Goal: Task Accomplishment & Management: Manage account settings

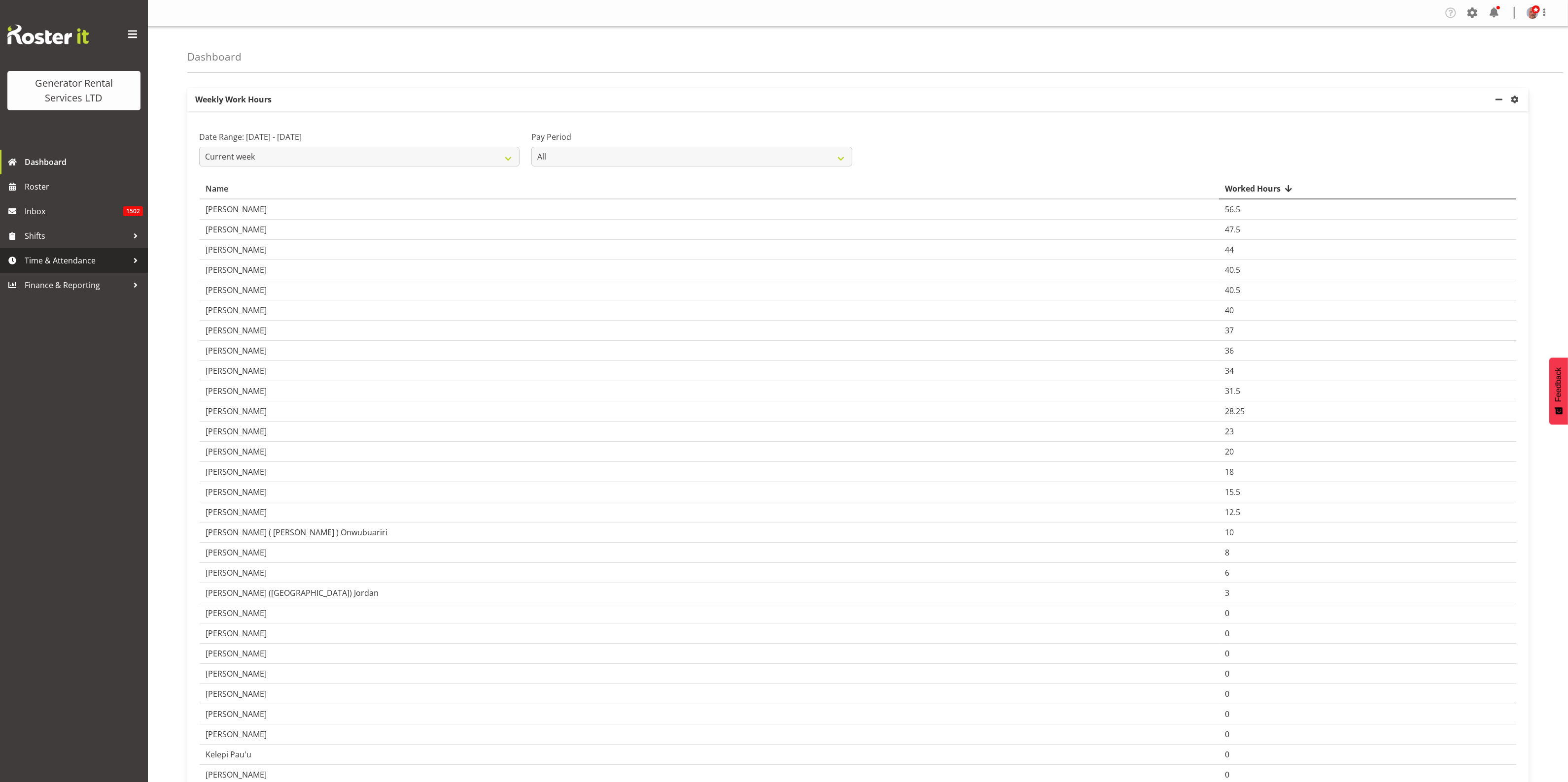
click at [100, 261] on span "Time & Attendance" at bounding box center [76, 261] width 103 height 15
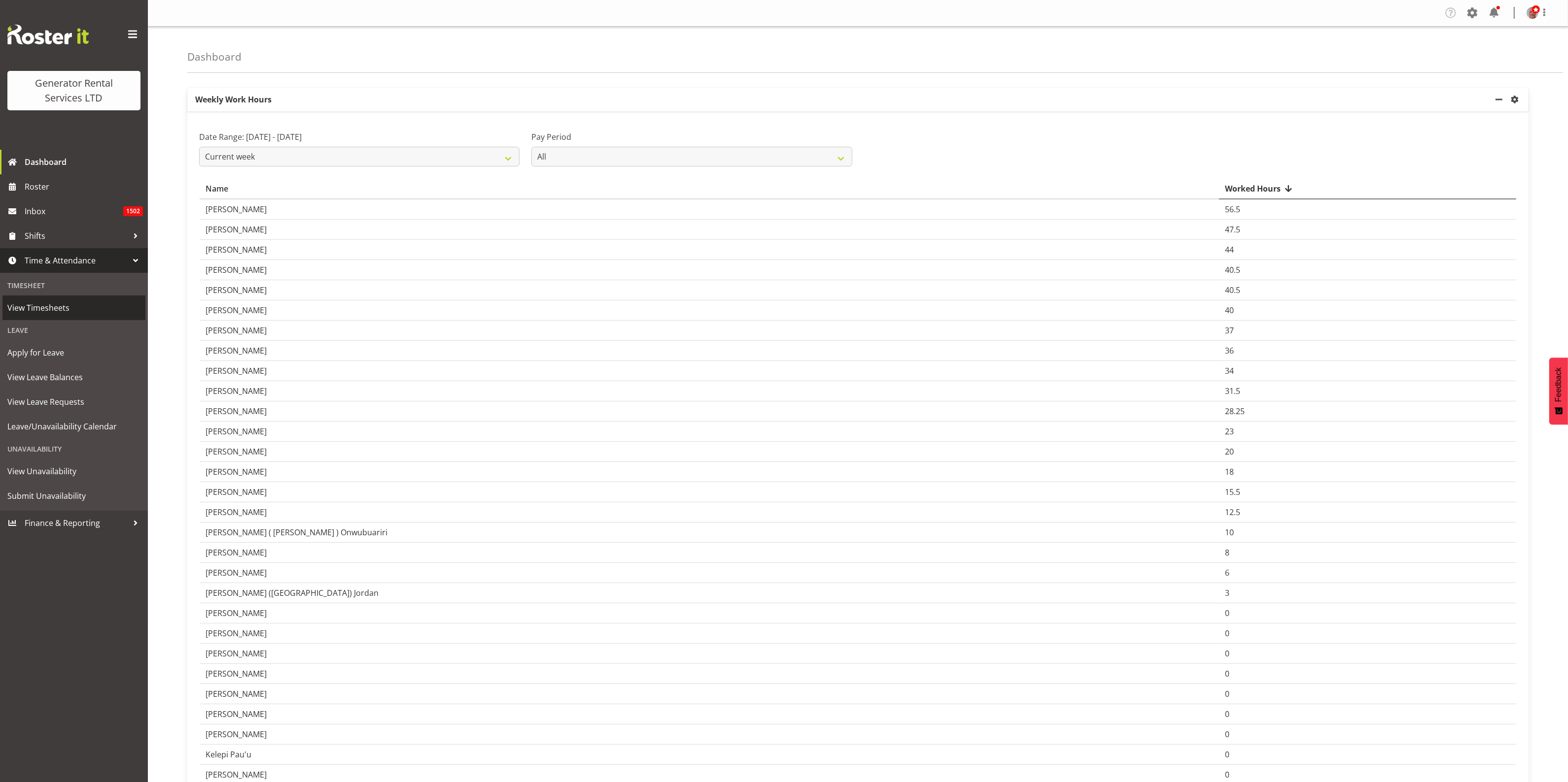
click at [50, 305] on span "View Timesheets" at bounding box center [73, 308] width 133 height 15
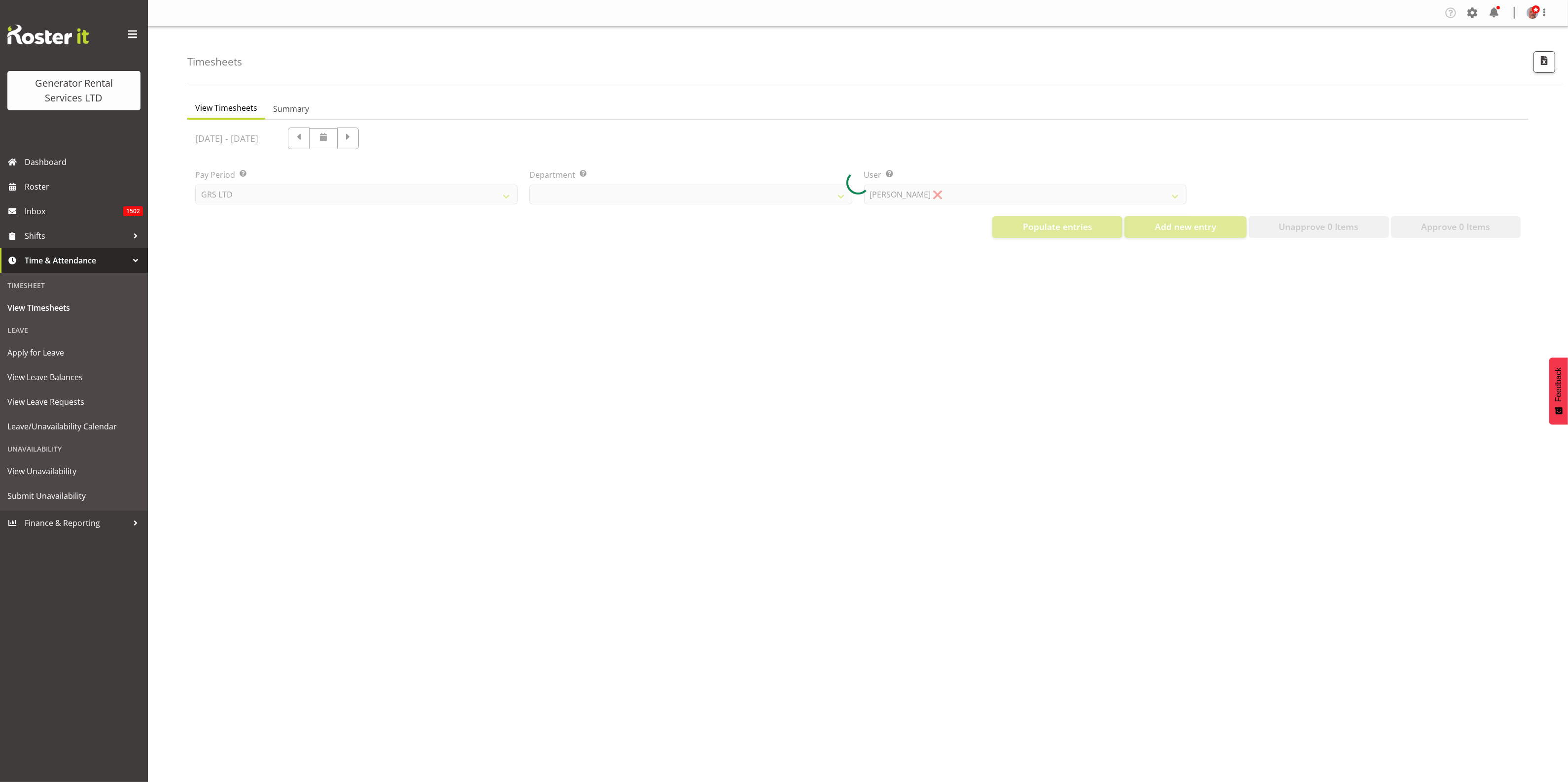
select select "22"
select select "149"
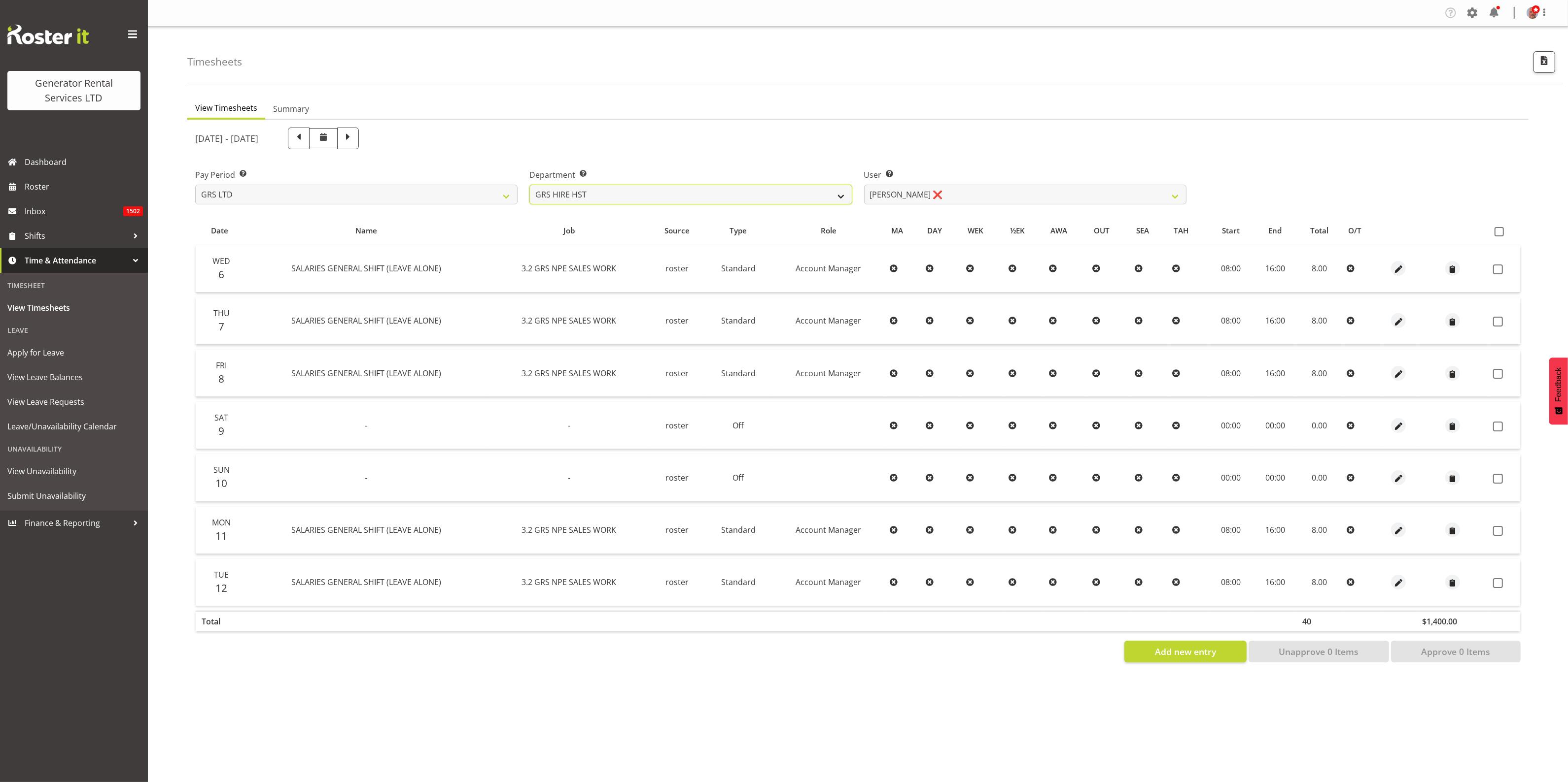
click at [794, 195] on select "GRS ADMIN AKL GRS ADMIN TGA GRS ENGINEERING AKL GRS HIRE AKL GRS HIRE HST GRS H…" at bounding box center [691, 195] width 322 height 20
select select "20"
click at [530, 185] on select "GRS ADMIN AKL GRS ADMIN TGA GRS ENGINEERING AKL GRS HIRE AKL GRS HIRE HST GRS H…" at bounding box center [691, 195] width 322 height 20
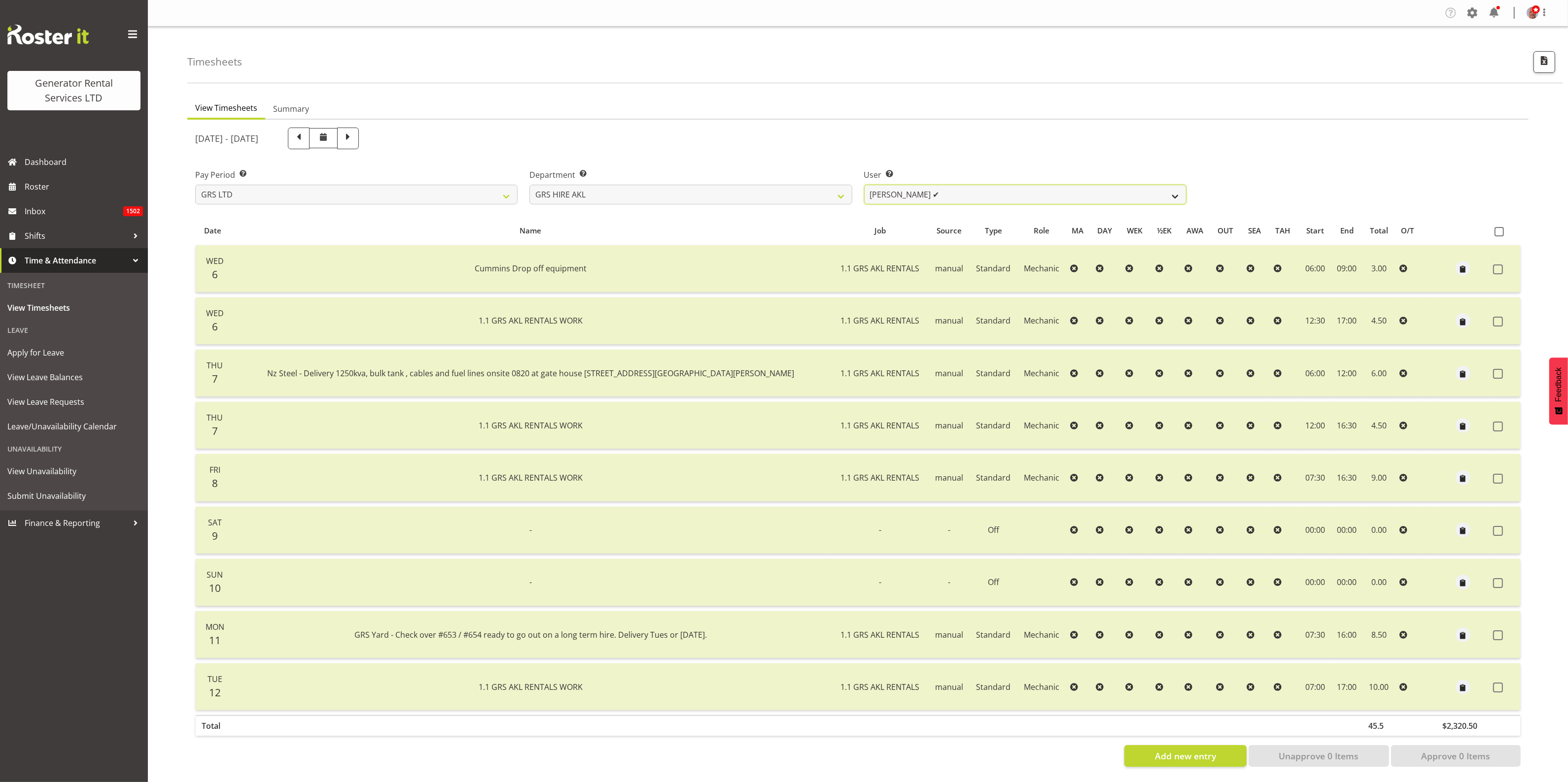
click at [977, 192] on select "Aaron Naish ✔ Brandon Adonis ✔ Brendan (Paris) Jordan ✔ Caleb Phillips ✔ Carl S…" at bounding box center [1025, 195] width 322 height 20
click at [354, 136] on span at bounding box center [348, 137] width 13 height 13
select select
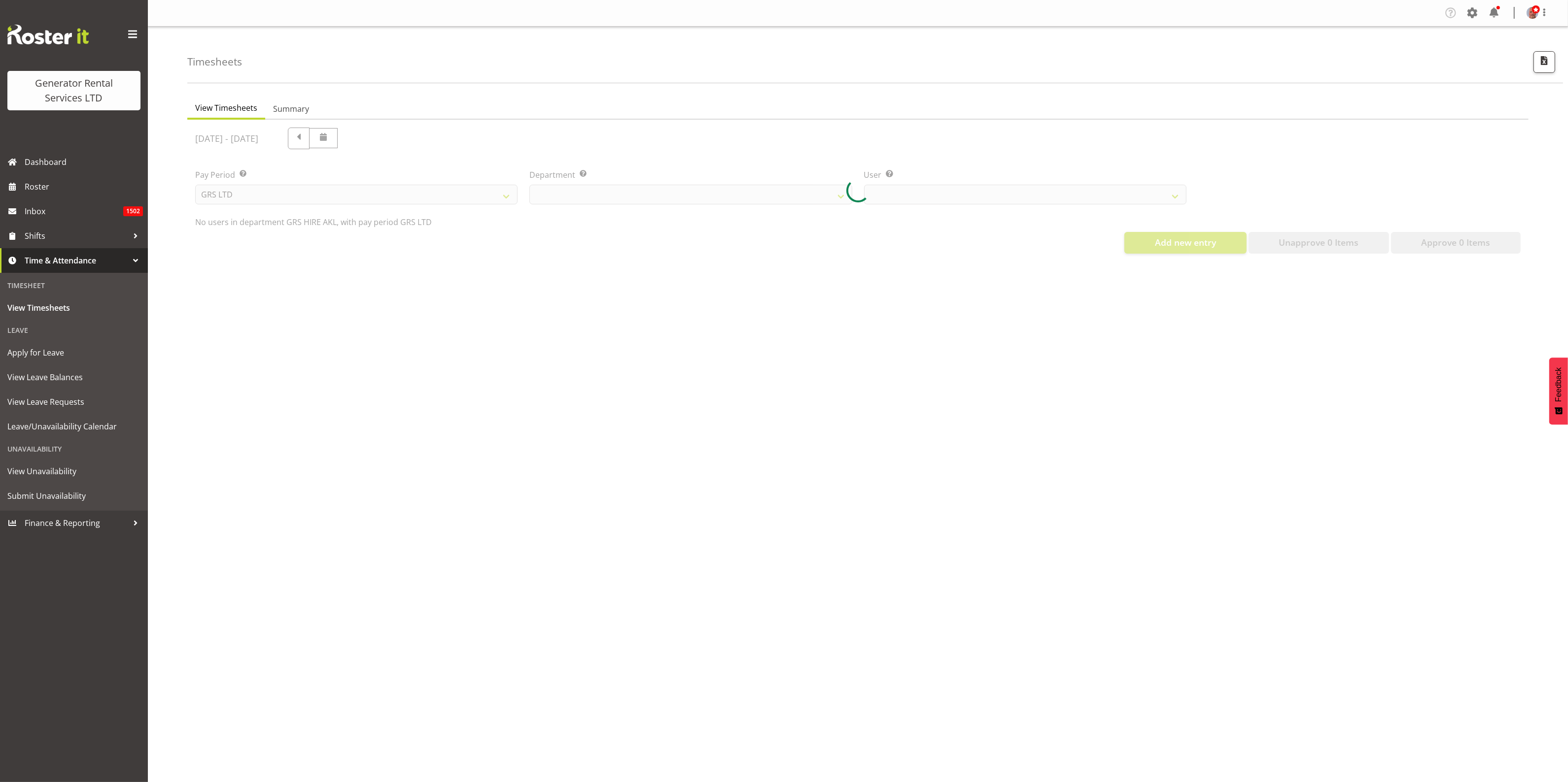
select select "20"
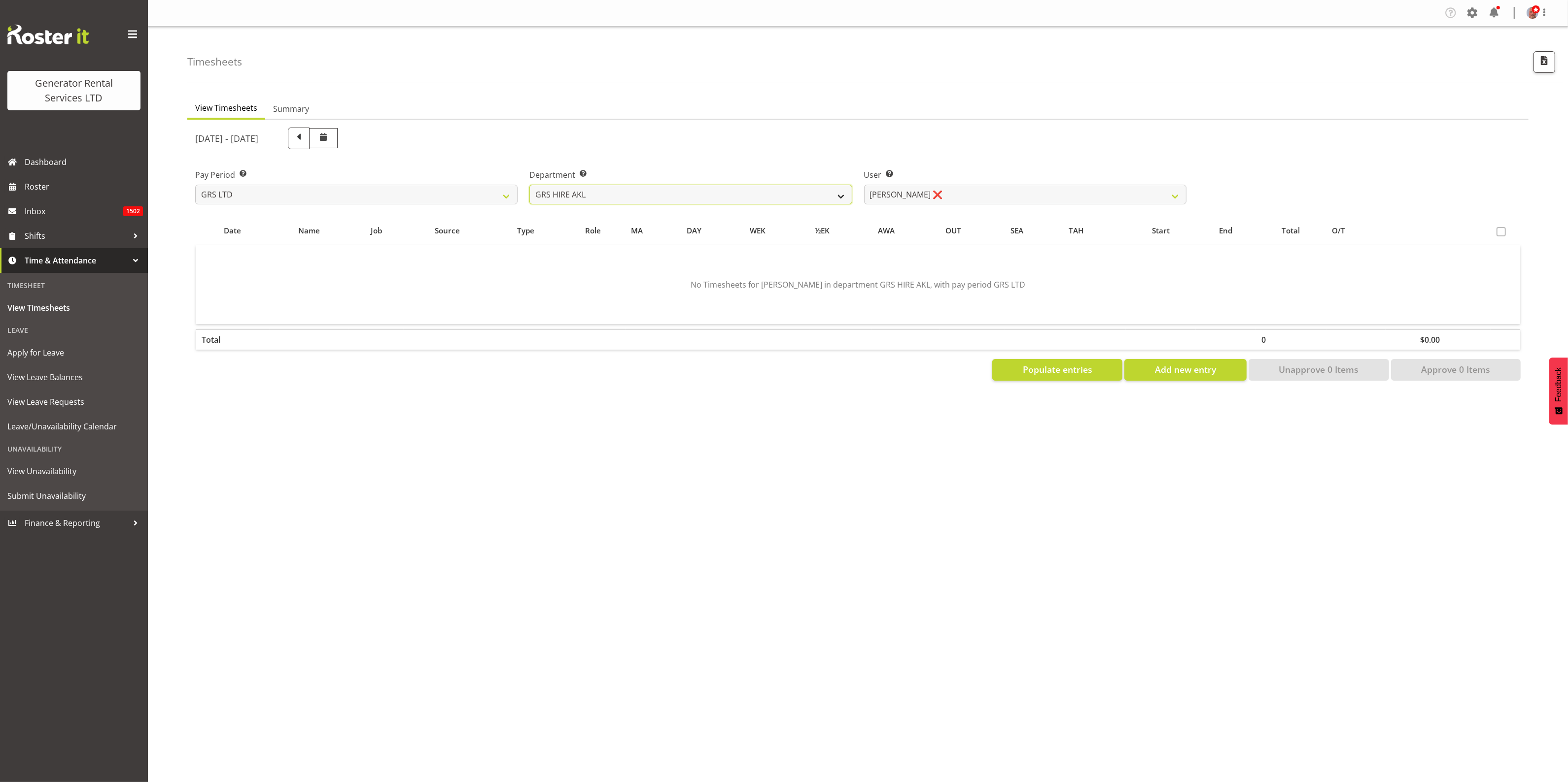
click at [732, 191] on select "GRS ADMIN AKL GRS ADMIN TGA GRS ENGINEERING AKL GRS HIRE AKL GRS HIRE HST GRS H…" at bounding box center [691, 195] width 322 height 20
click at [945, 188] on select "Aaron Naish ❌ Brandon Adonis ❌ Brendan (Paris) Jordan ❌ Caleb Phillips ❌ Carl S…" at bounding box center [1025, 195] width 322 height 20
select select "160"
click at [864, 185] on select "Aaron Naish ❌ Brandon Adonis ❌ Brendan (Paris) Jordan ❌ Caleb Phillips ❌ Carl S…" at bounding box center [1025, 195] width 322 height 20
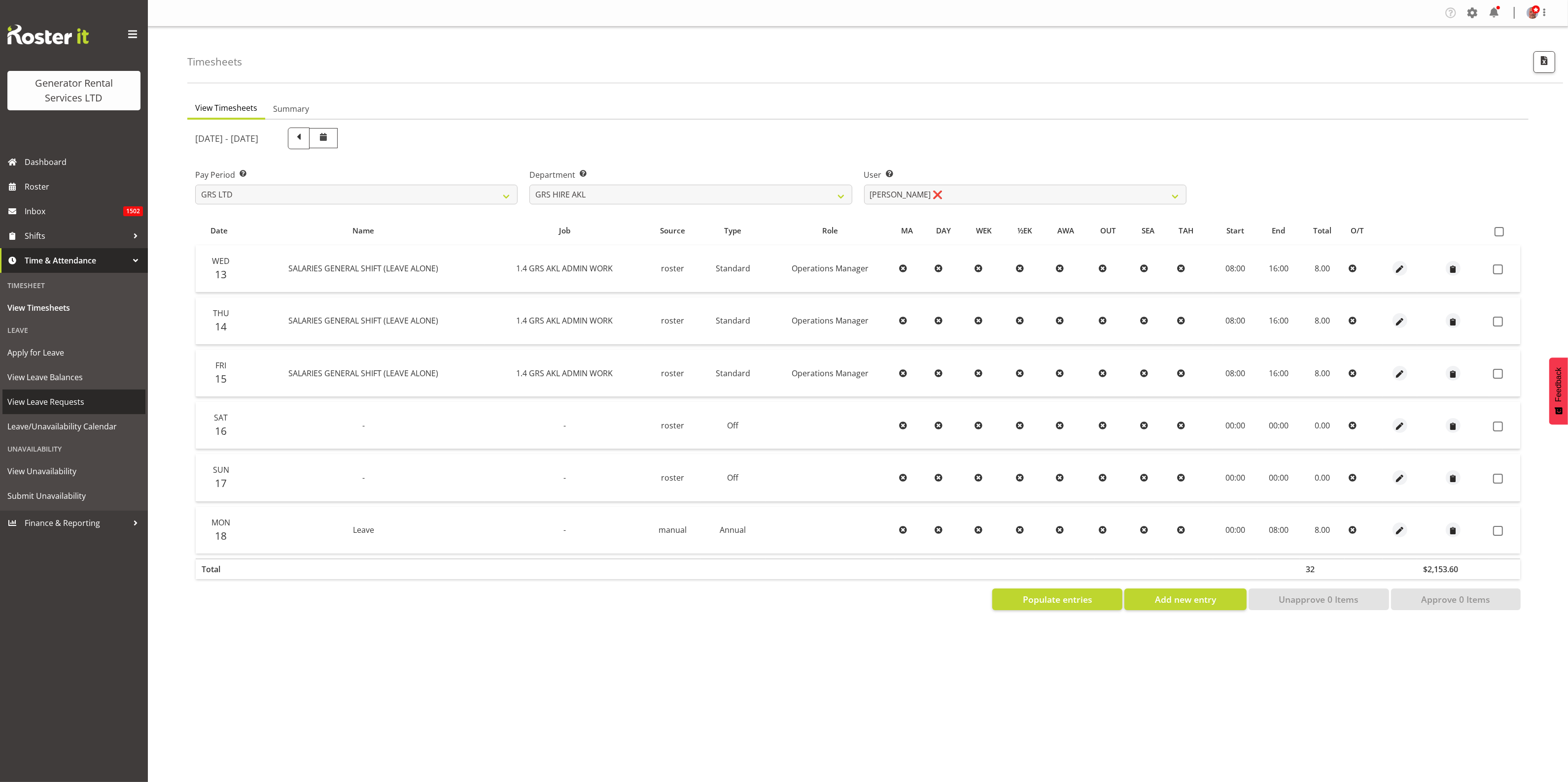
click at [45, 400] on span "View Leave Requests" at bounding box center [73, 402] width 133 height 15
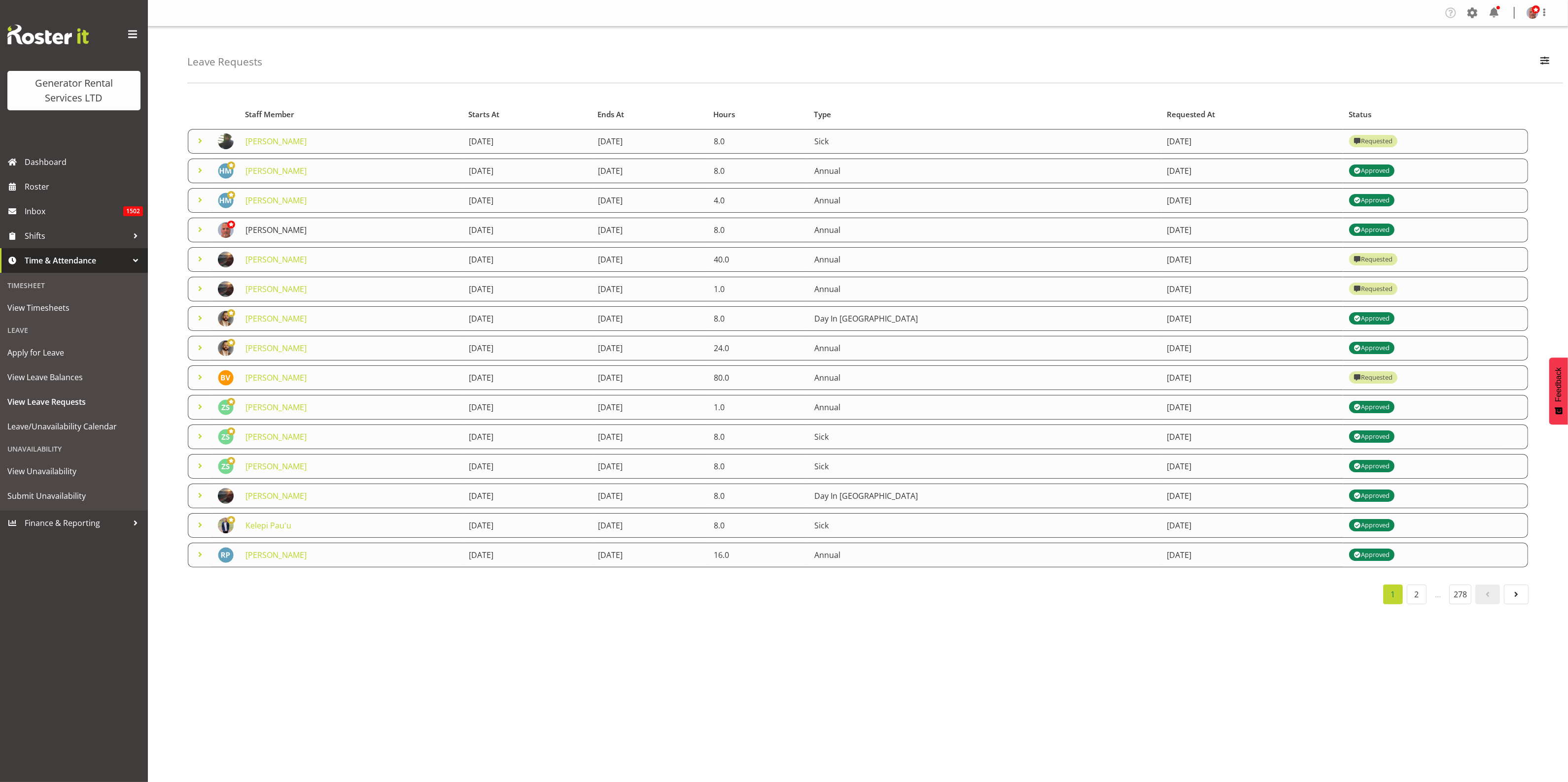
click at [279, 230] on link "[PERSON_NAME]" at bounding box center [276, 230] width 61 height 11
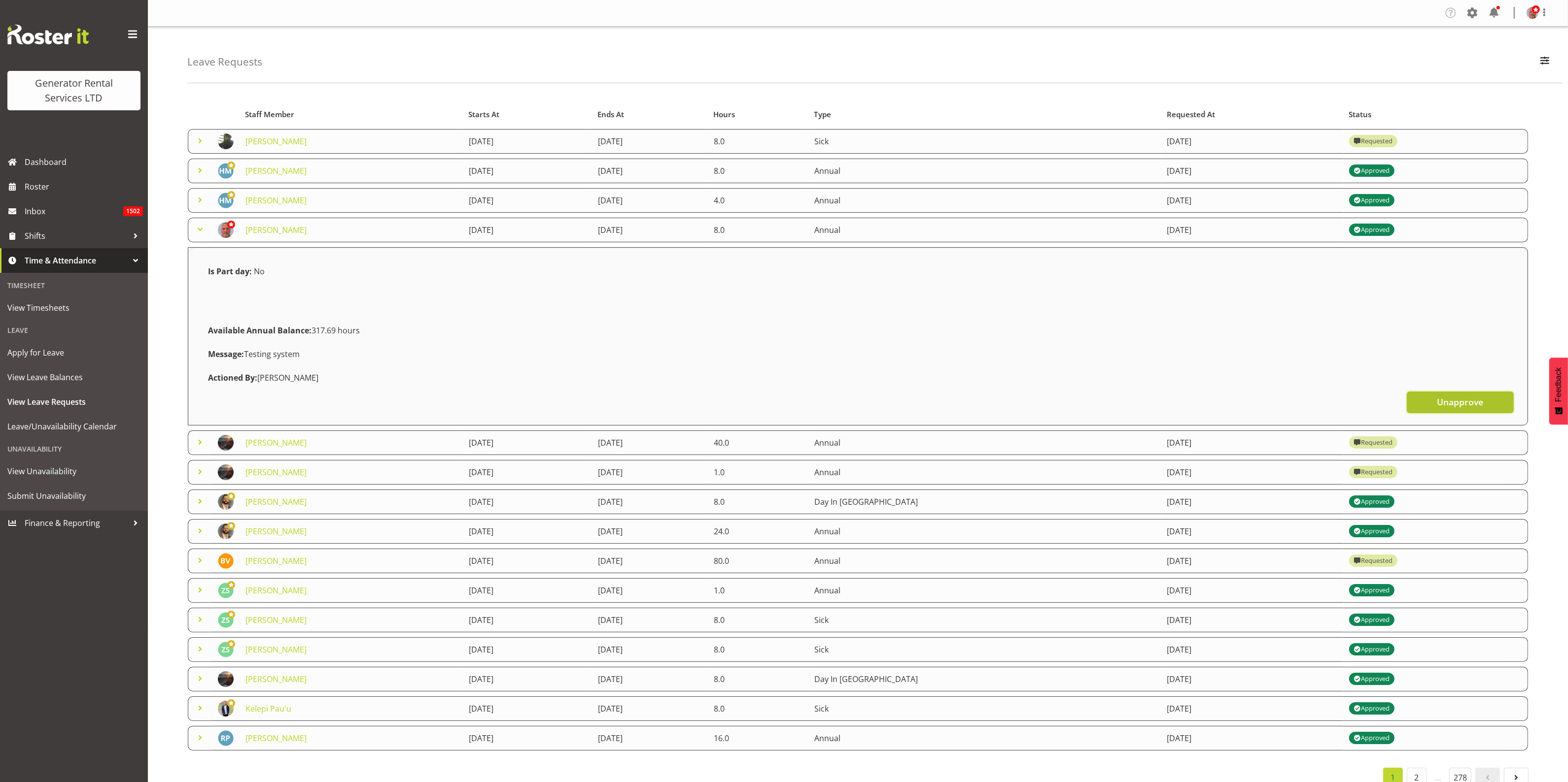
click at [1465, 402] on span "Unapprove" at bounding box center [1460, 401] width 47 height 13
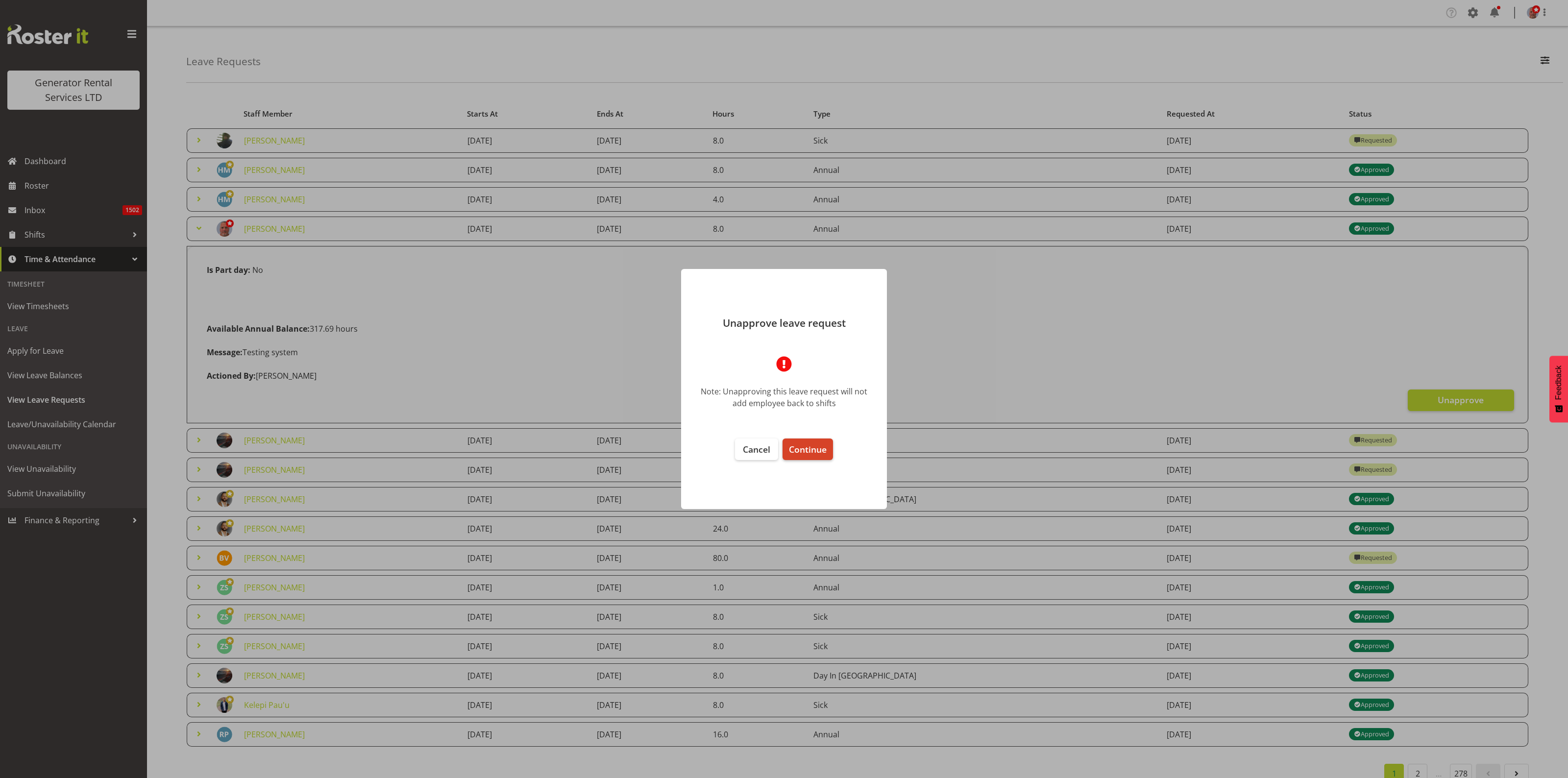
click at [810, 454] on span "Continue" at bounding box center [808, 449] width 38 height 12
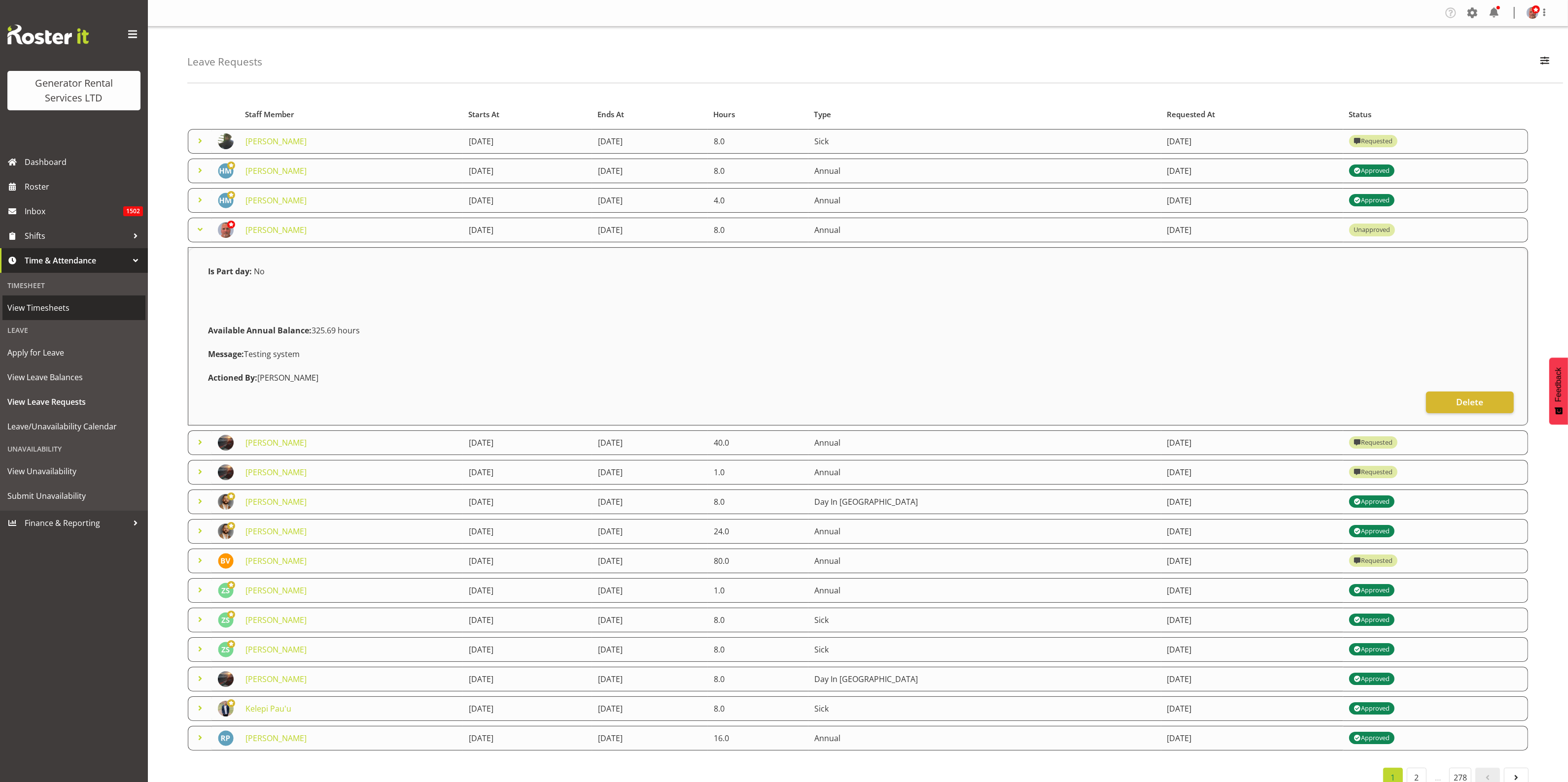
click at [42, 304] on span "View Timesheets" at bounding box center [73, 308] width 133 height 15
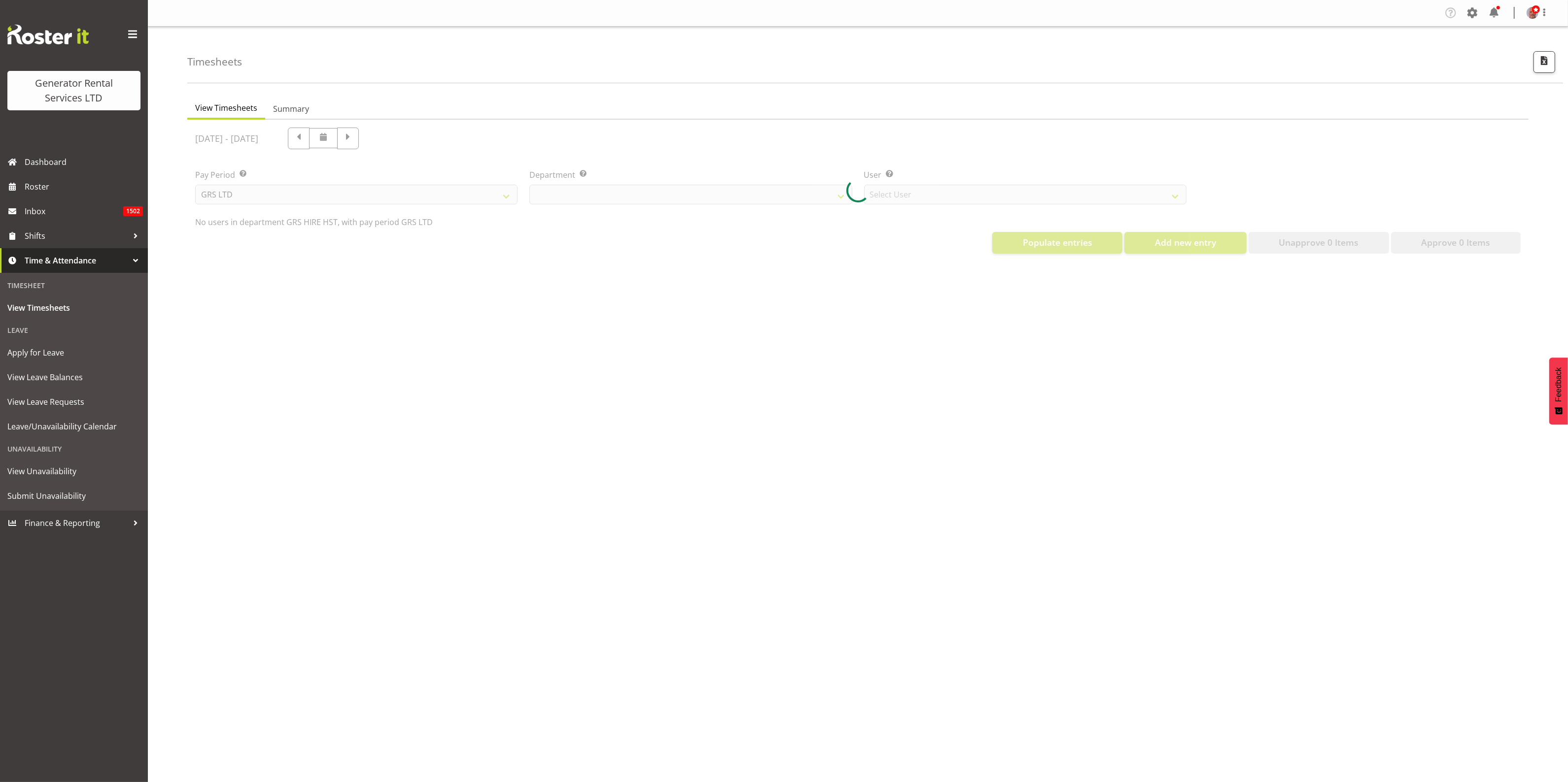
select select "22"
select select "149"
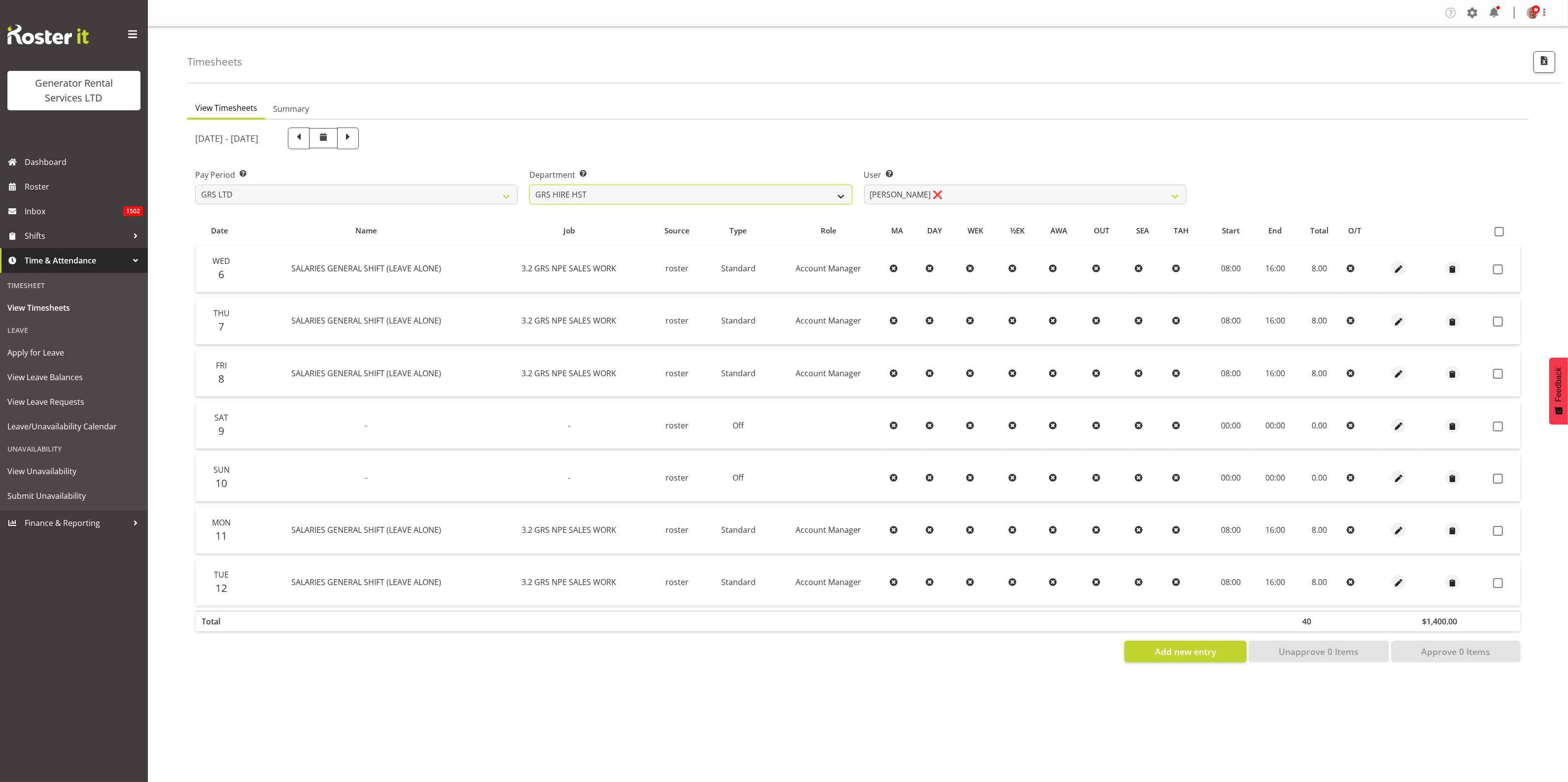
click at [820, 192] on select "GRS ADMIN AKL GRS ADMIN TGA GRS ENGINEERING AKL GRS HIRE AKL GRS HIRE HST GRS H…" at bounding box center [691, 195] width 322 height 20
select select "20"
click at [530, 185] on select "GRS ADMIN AKL GRS ADMIN TGA GRS ENGINEERING AKL GRS HIRE AKL GRS HIRE HST GRS H…" at bounding box center [691, 195] width 322 height 20
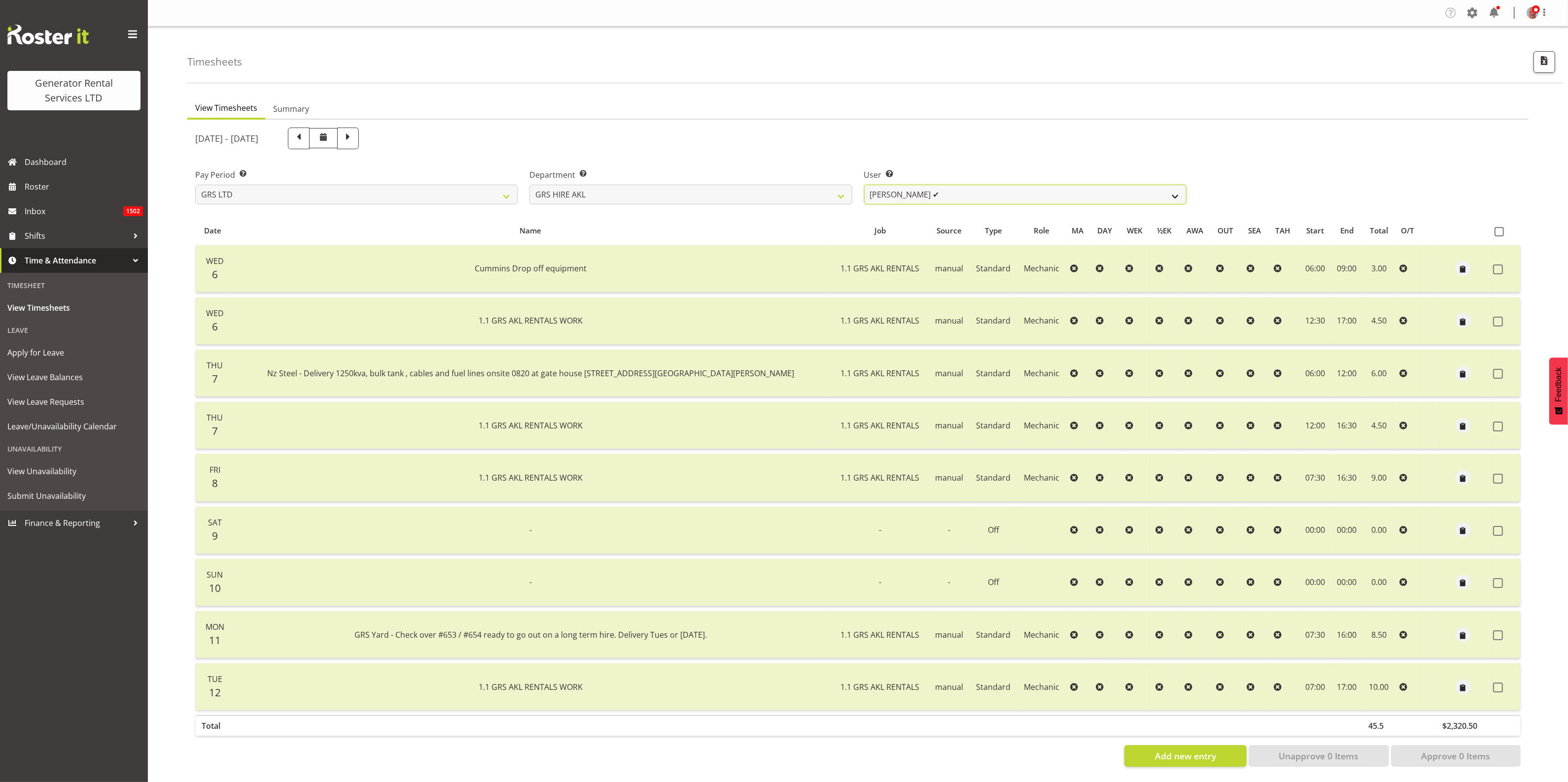
click at [966, 191] on select "Aaron Naish ✔ Brandon Adonis ✔ Brendan (Paris) Jordan ✔ Caleb Phillips ✔ Carl S…" at bounding box center [1025, 195] width 322 height 20
click at [354, 134] on span at bounding box center [348, 137] width 13 height 13
select select
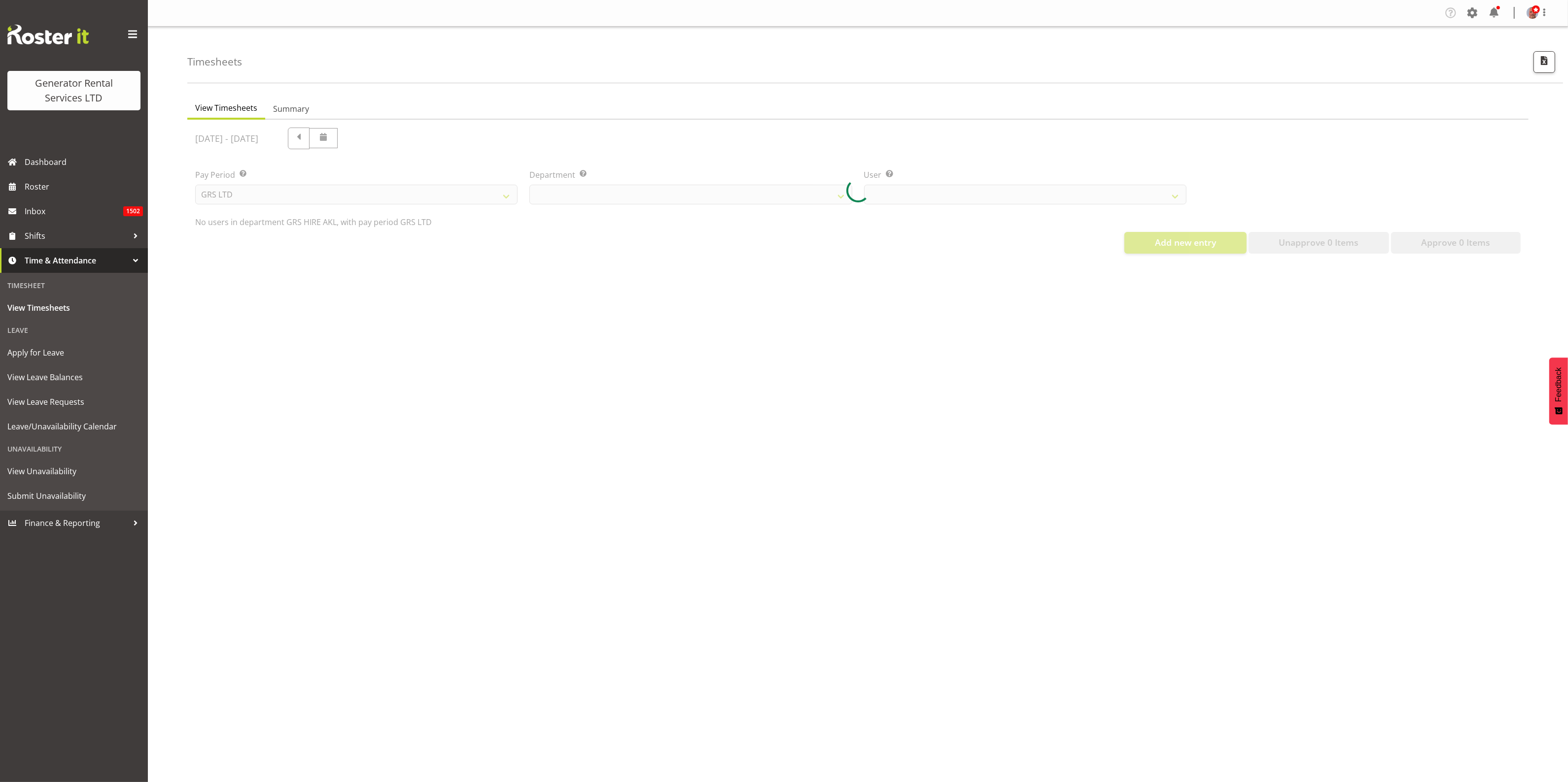
select select "20"
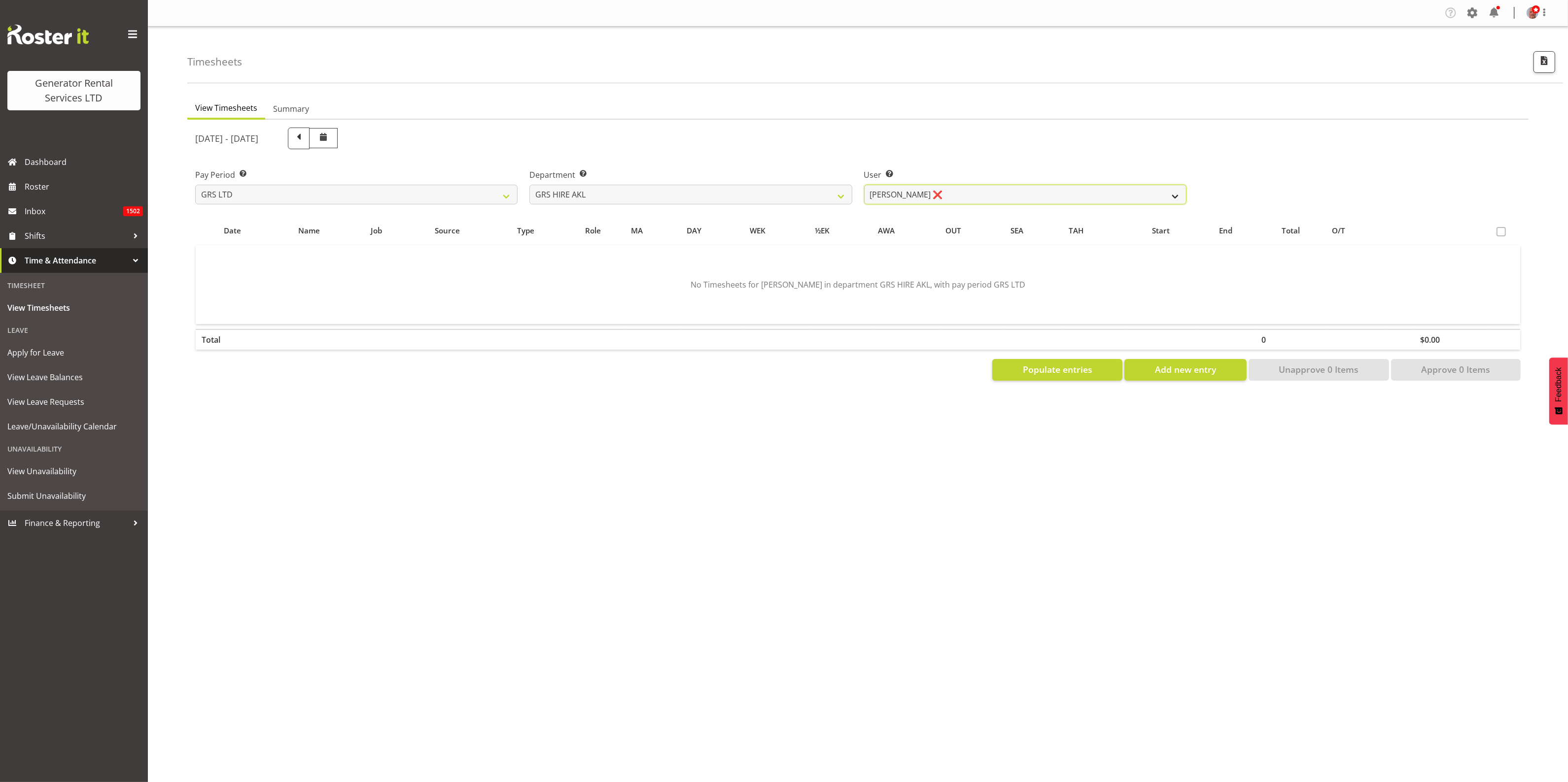
click at [1020, 198] on select "Aaron Naish ❌ Brandon Adonis ❌ Brendan (Paris) Jordan ❌ Caleb Phillips ❌ Carl S…" at bounding box center [1025, 195] width 322 height 20
select select "160"
click at [864, 185] on select "Aaron Naish ❌ Brandon Adonis ❌ Brendan (Paris) Jordan ❌ Caleb Phillips ❌ Carl S…" at bounding box center [1025, 195] width 322 height 20
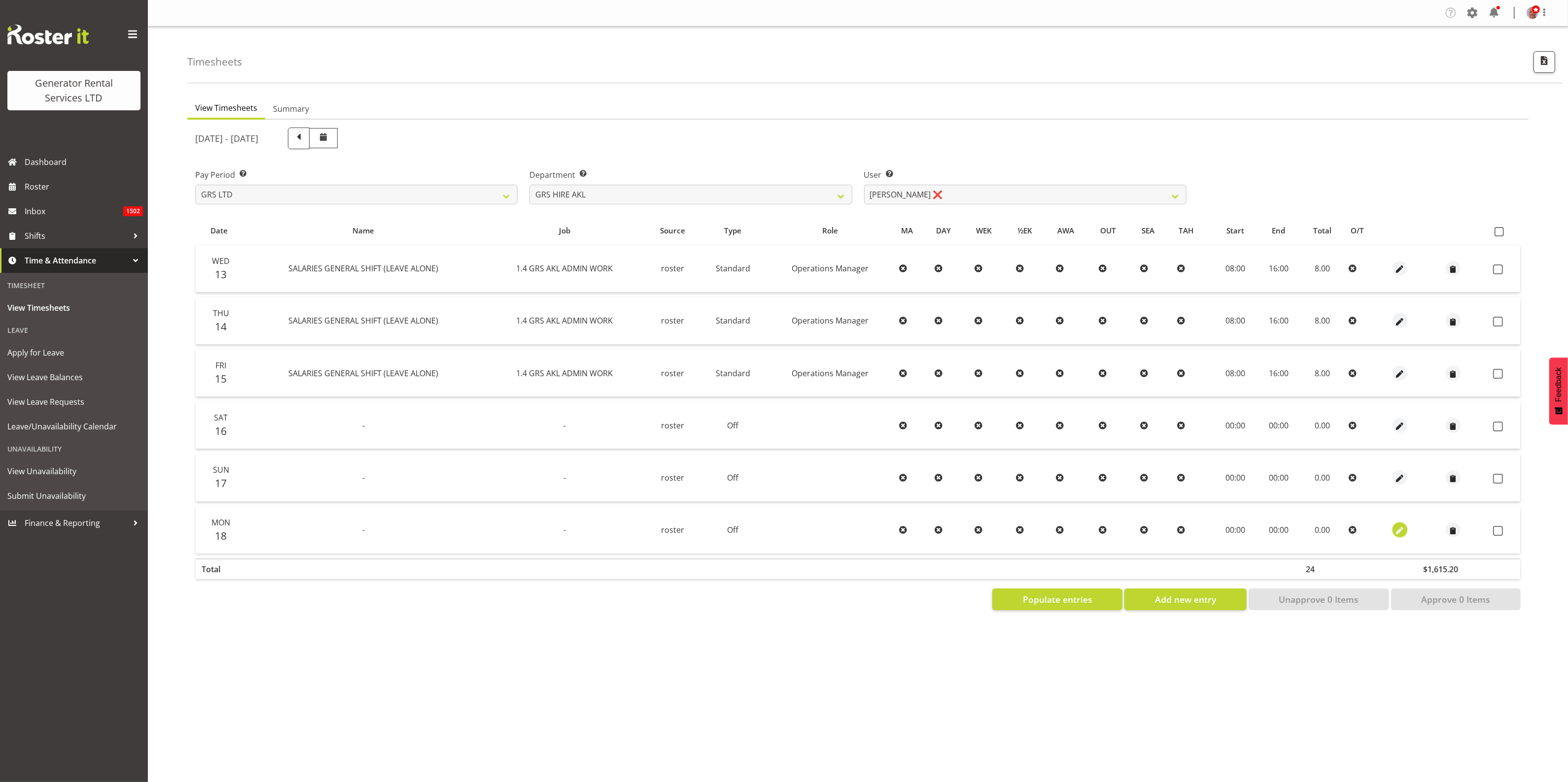
click at [1398, 530] on span "button" at bounding box center [1400, 531] width 12 height 12
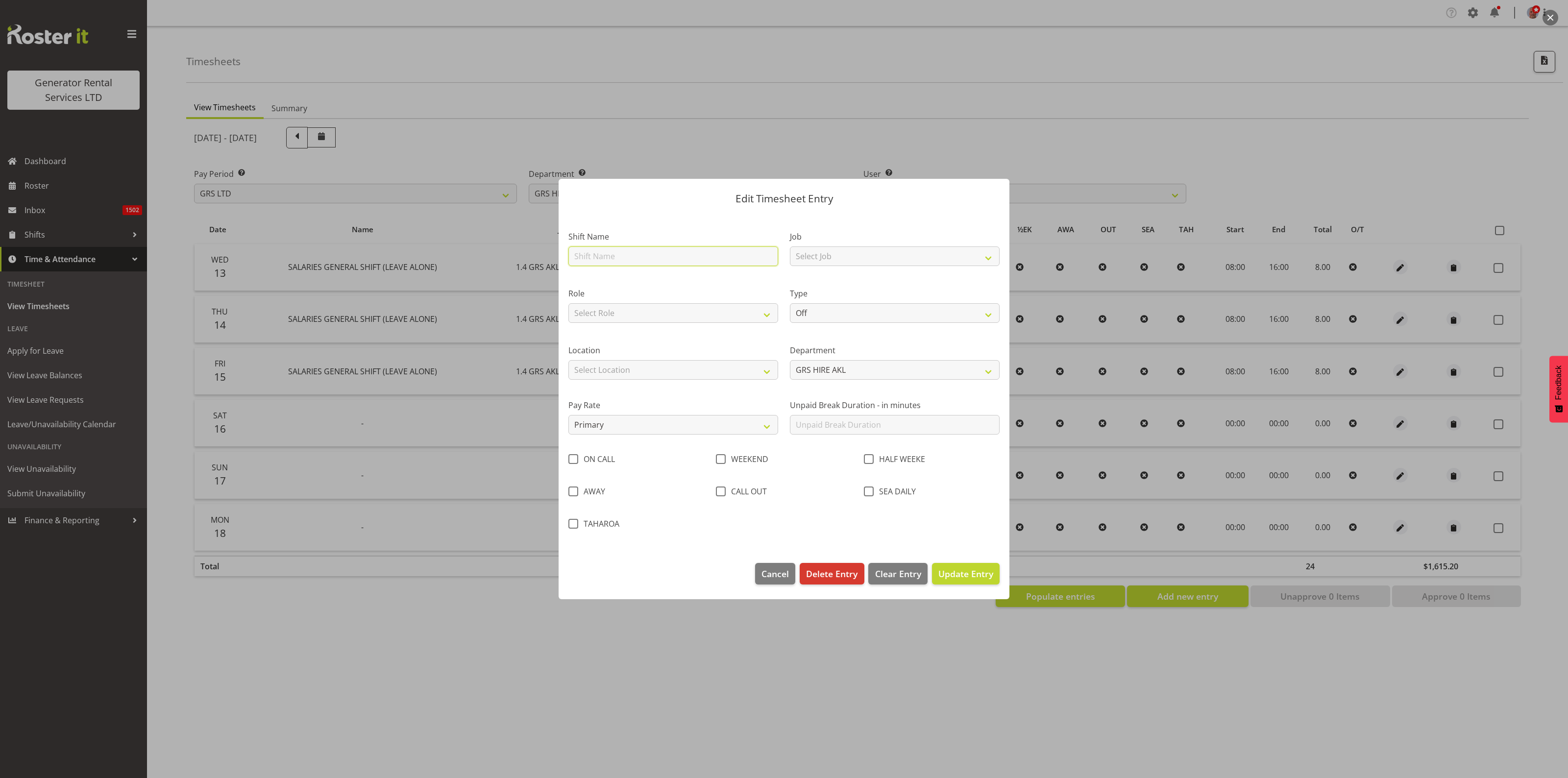
click at [618, 248] on input "text" at bounding box center [673, 256] width 210 height 19
type input "SALARIES GENERAL SHIFT (LEAVE ALONE)"
click at [815, 253] on select "Select Job 1.1 GRS AKL RENTALS 1.1 GRS AKL RENTALS AC 1.1 GRS AKL RENTALS CT 1.…" at bounding box center [895, 256] width 210 height 19
select select "875"
click at [790, 247] on select "Select Job 1.1 GRS AKL RENTALS 1.1 GRS AKL RENTALS AC 1.1 GRS AKL RENTALS CT 1.…" at bounding box center [895, 256] width 210 height 19
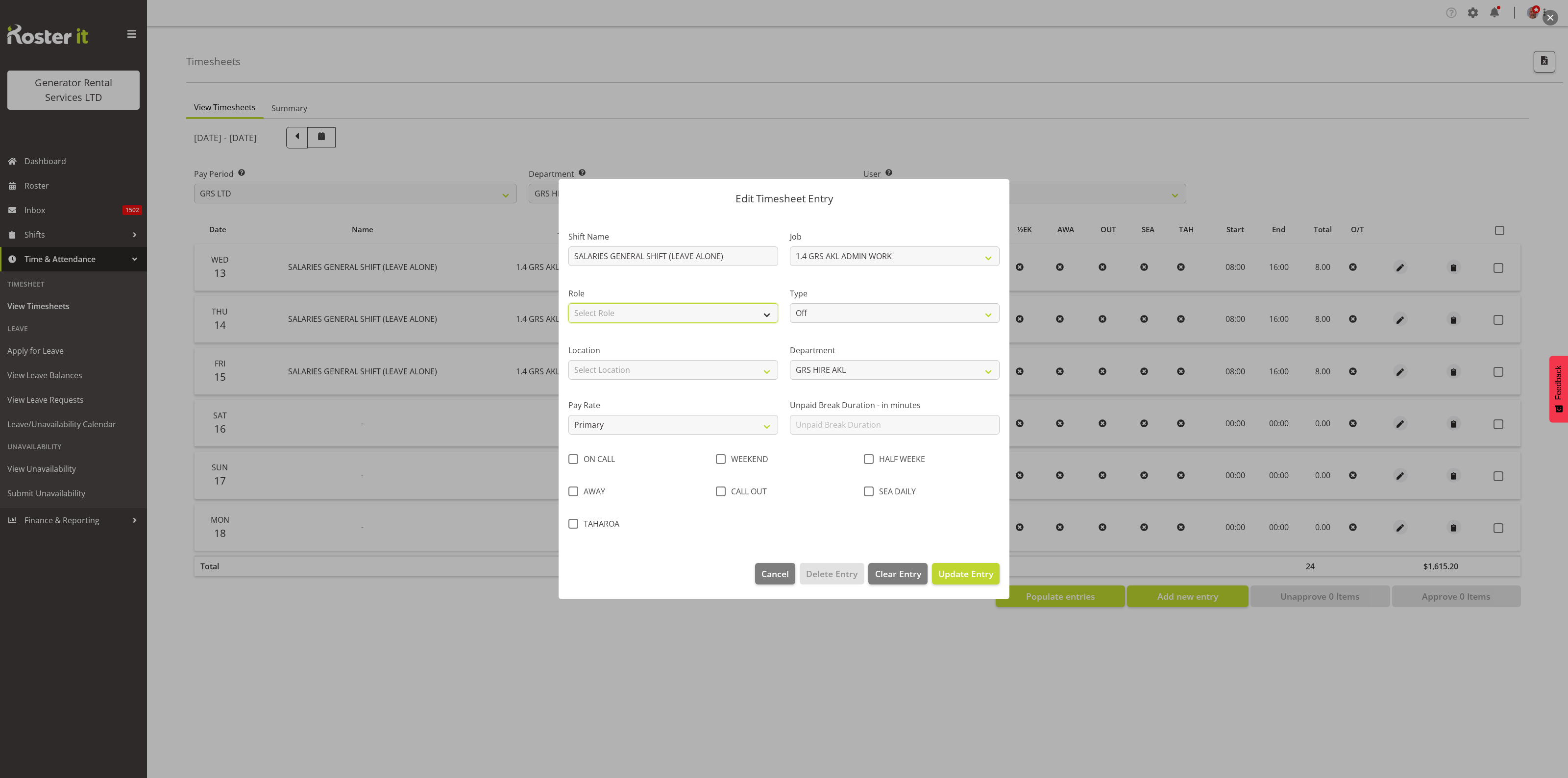
click at [657, 312] on select "Select Role Operations Manager Technician Office GM" at bounding box center [673, 313] width 210 height 19
click at [961, 572] on span "Update Entry" at bounding box center [966, 573] width 55 height 12
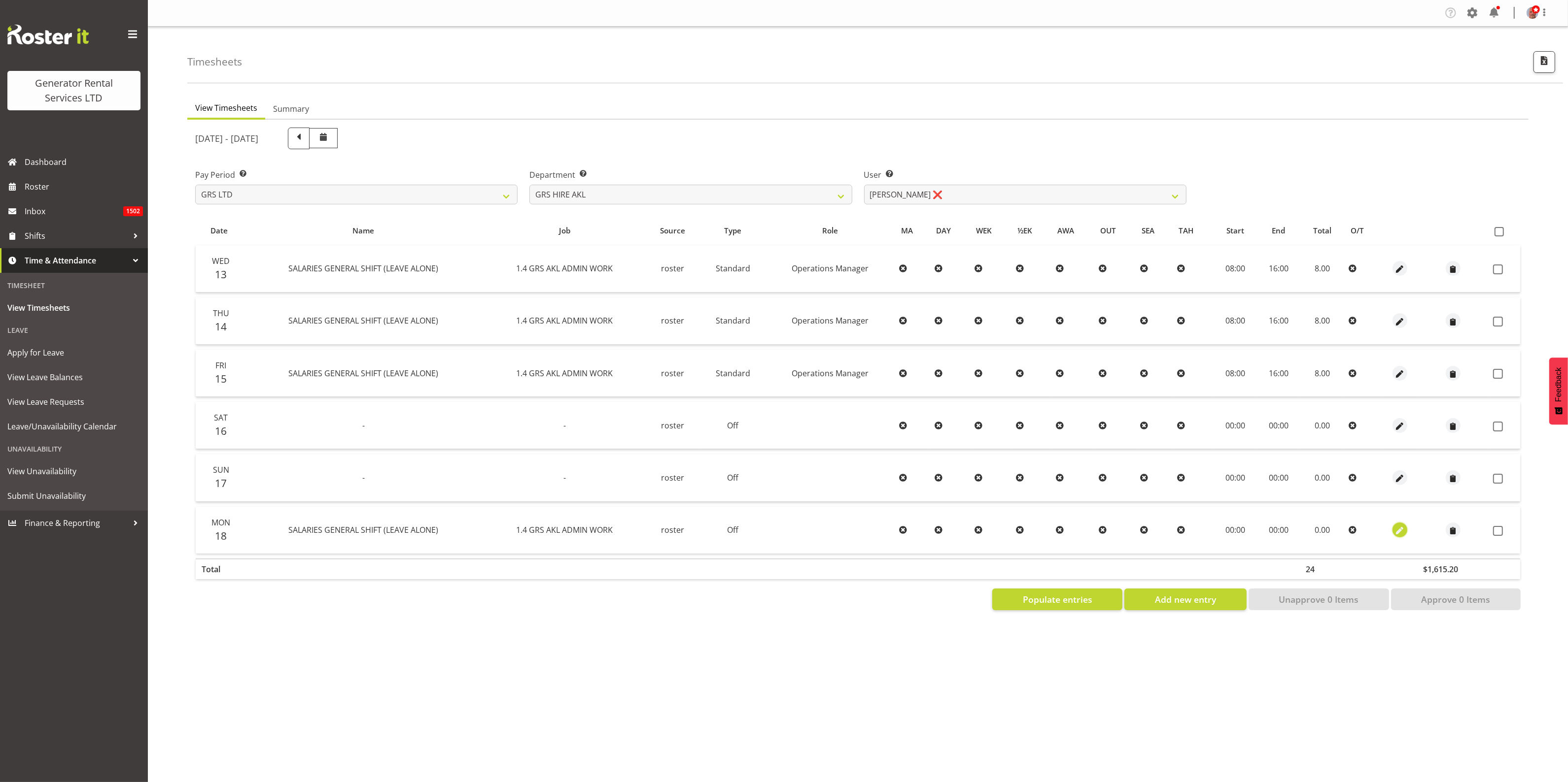
click at [1397, 529] on span "button" at bounding box center [1400, 531] width 12 height 12
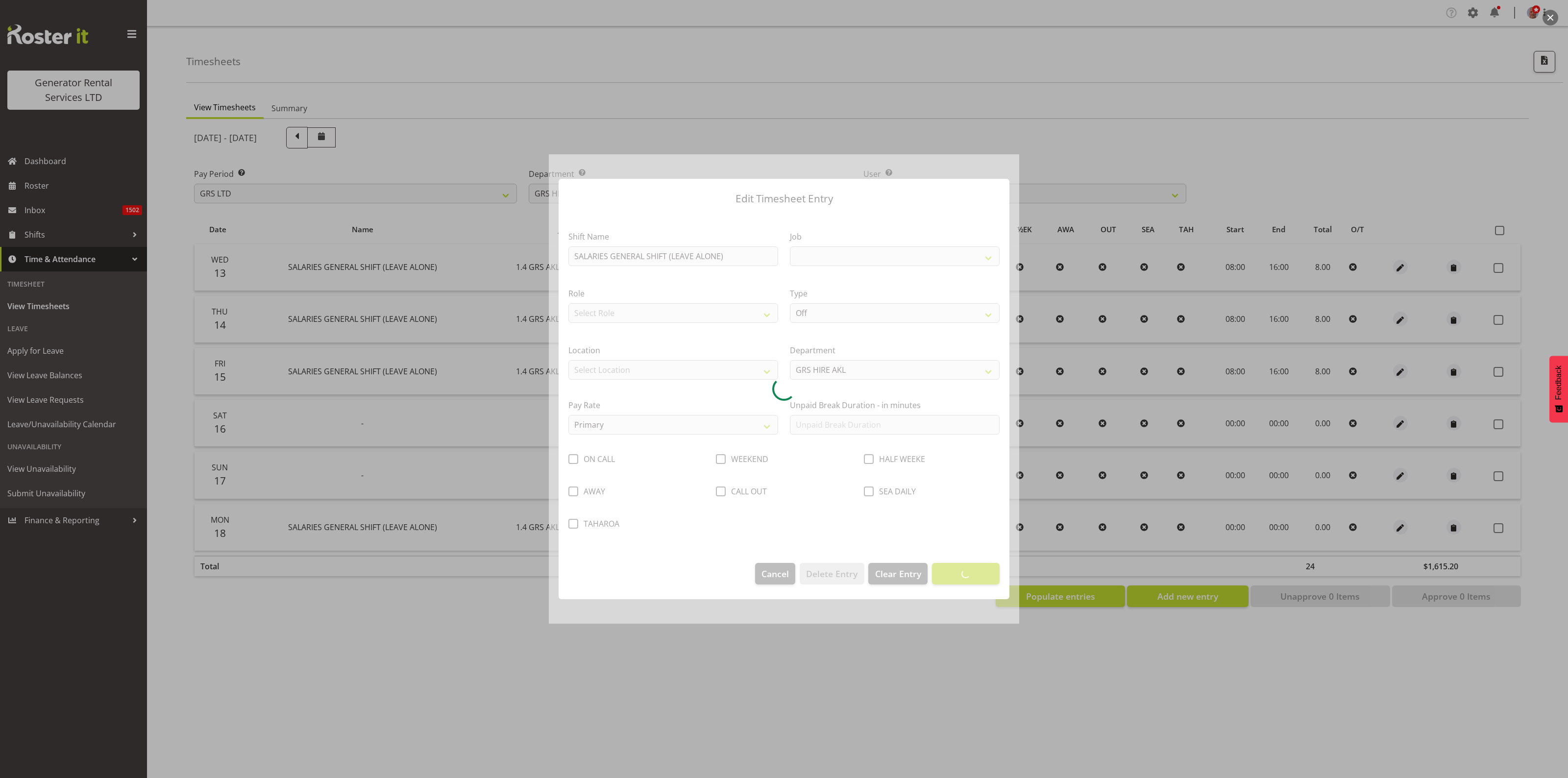
select select "875"
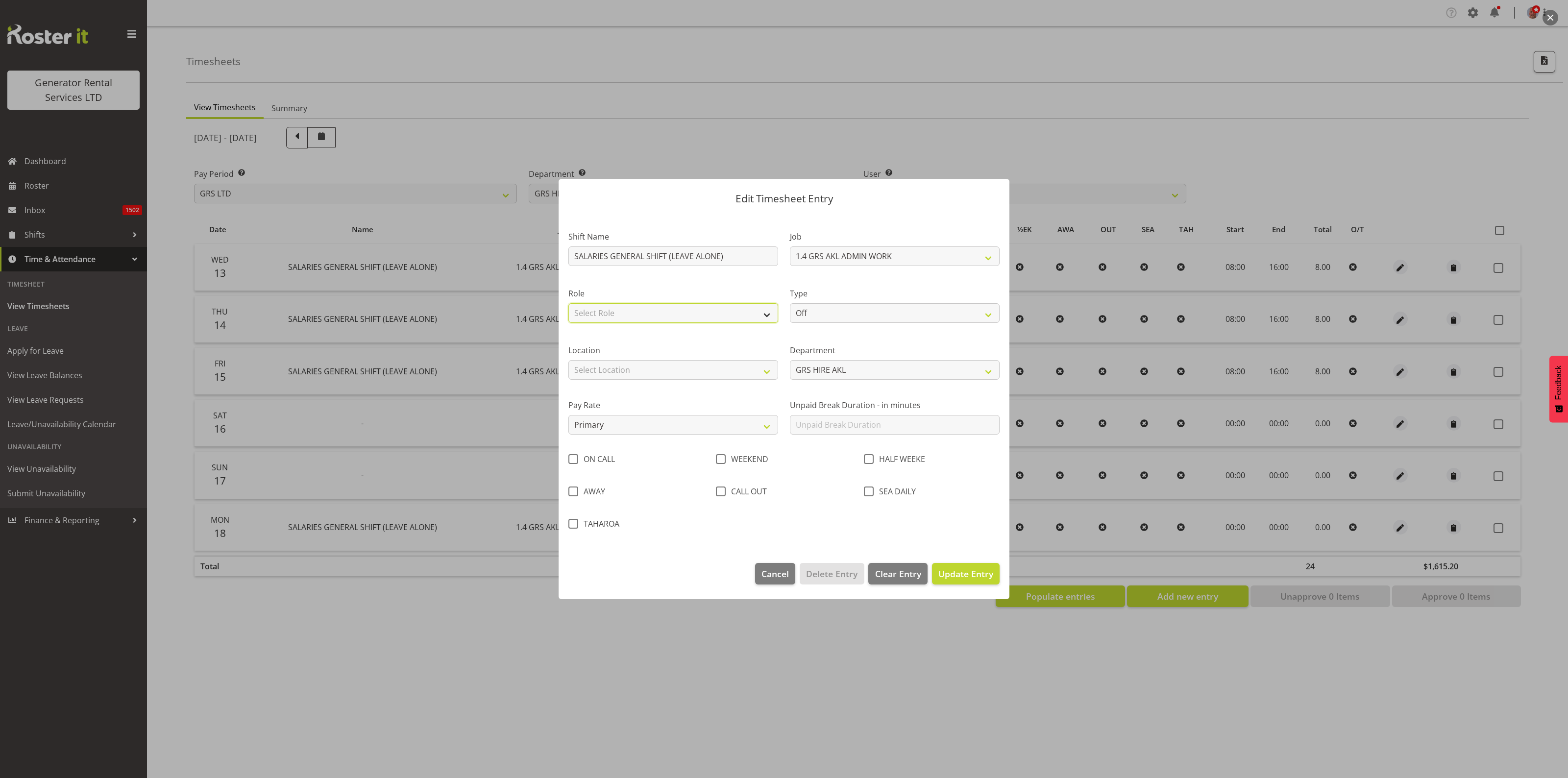
click at [690, 315] on select "Select Role Operations Manager Technician Office GM" at bounding box center [673, 313] width 210 height 19
select select "19"
click at [569, 303] on select "Select Role Operations Manager Technician Office GM" at bounding box center [673, 313] width 210 height 19
click at [808, 315] on select "Off Standard Public Holiday Public Holiday (Worked) Day In Lieu Annual Leave Si…" at bounding box center [895, 313] width 210 height 19
select select "Standard"
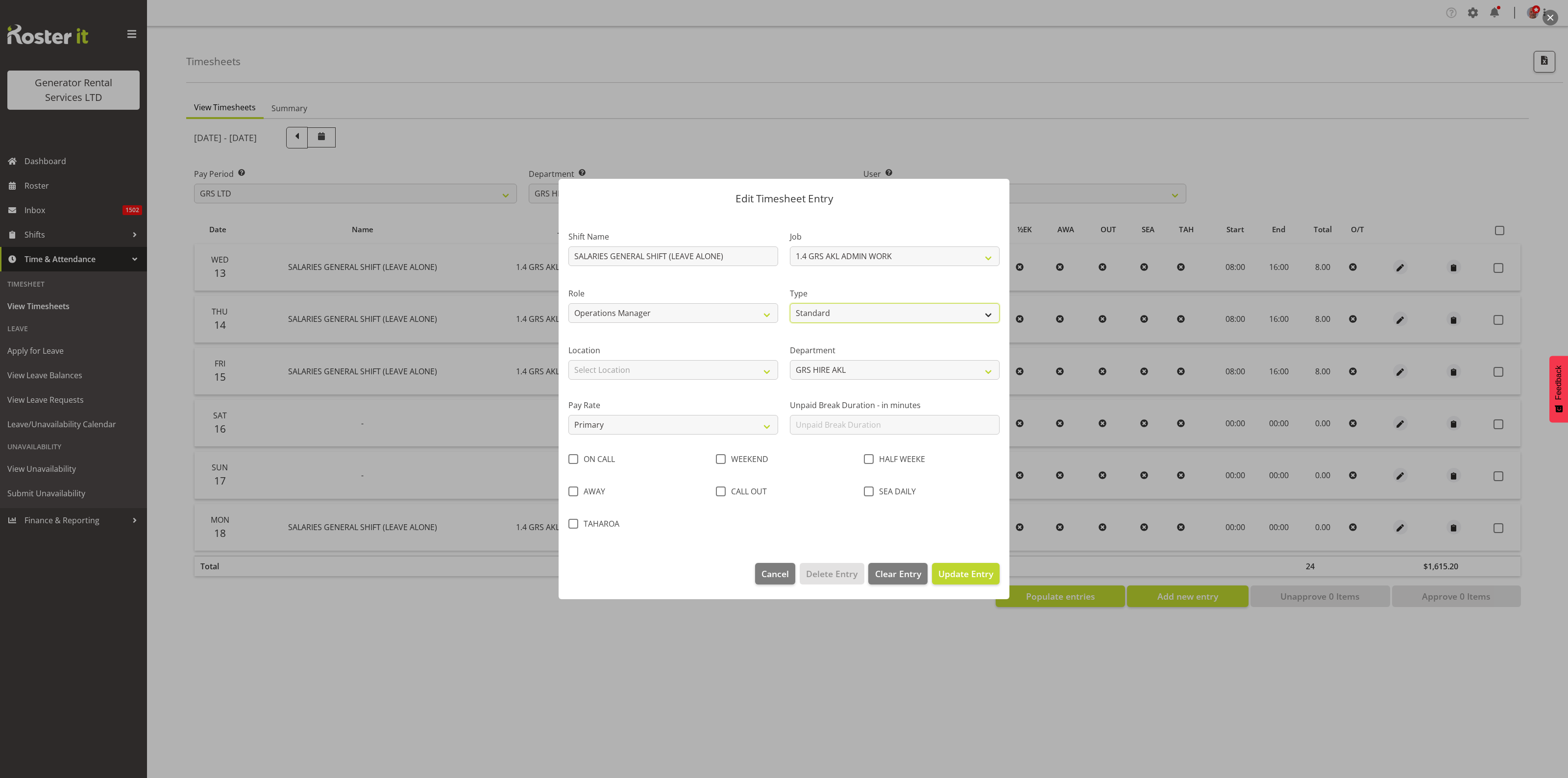
click at [790, 303] on select "Off Standard Public Holiday Public Holiday (Worked) Day In Lieu Annual Leave Si…" at bounding box center [895, 313] width 210 height 19
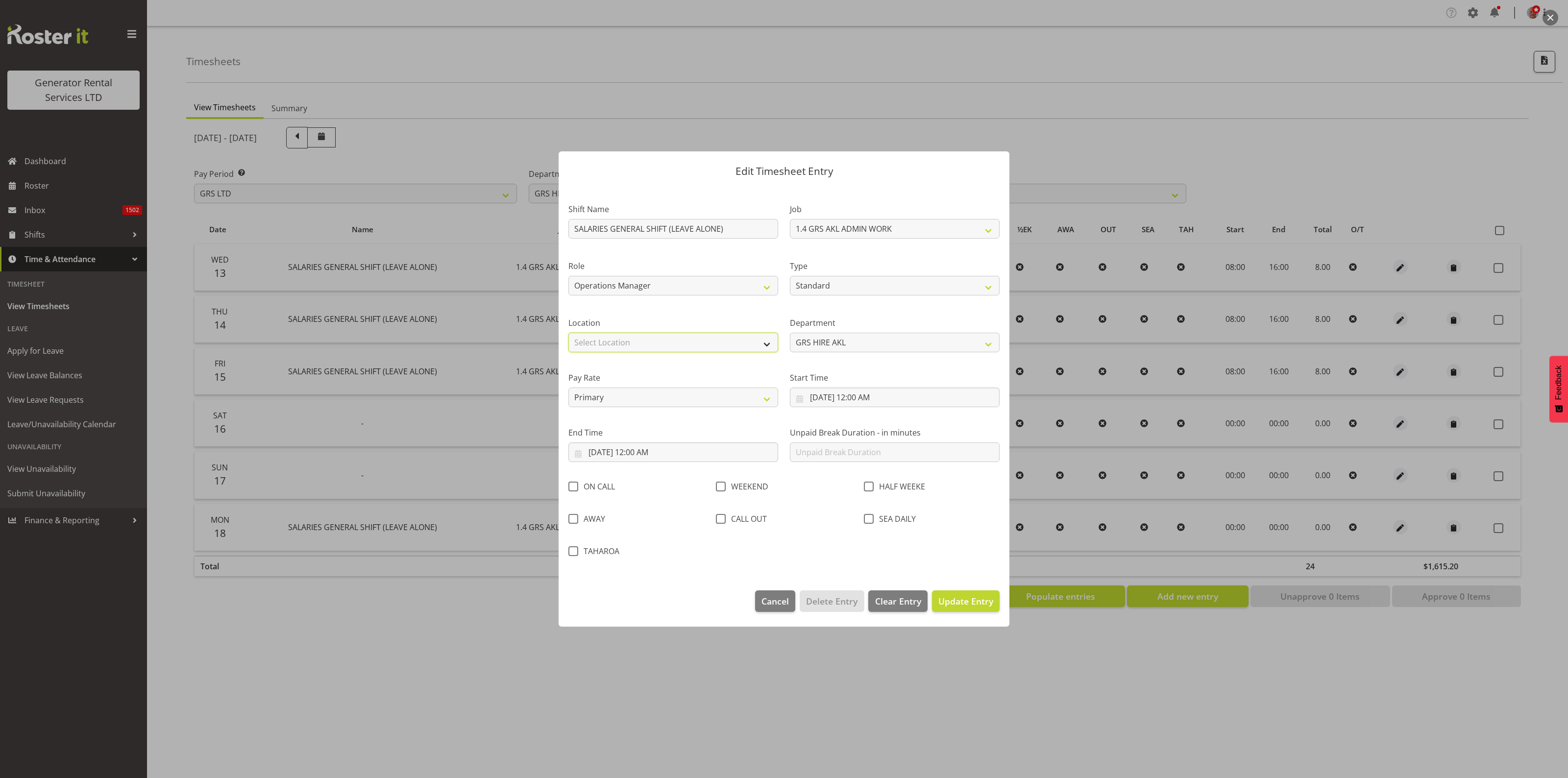
click at [687, 345] on select "Select Location GRS Auckland GRS Hastings GRS LOWER NORTH ISLAND GRS Tauranga" at bounding box center [673, 343] width 210 height 19
select select "28"
click at [569, 333] on select "Select Location GRS Auckland GRS Hastings GRS LOWER NORTH ISLAND GRS Tauranga" at bounding box center [673, 343] width 210 height 19
click at [827, 398] on input "8/18/2025, 12:00 AM" at bounding box center [895, 398] width 210 height 19
click at [865, 606] on select "00 01 02 03 04 05 06 07 08 09 10 11 12 13 14 15 16 17 18 19 20 21 22 23" at bounding box center [868, 606] width 22 height 19
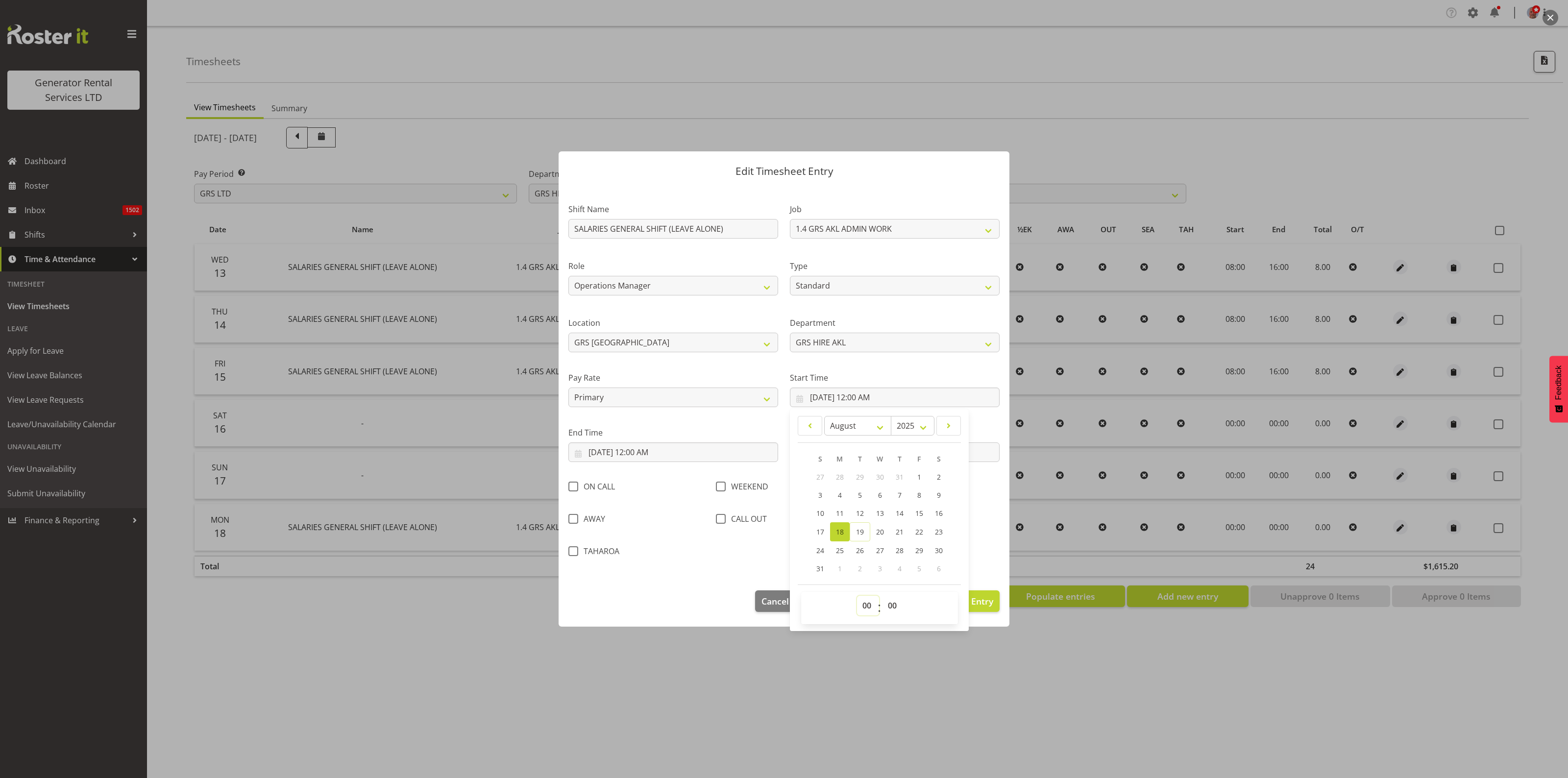
select select "8"
click at [857, 596] on select "00 01 02 03 04 05 06 07 08 09 10 11 12 13 14 15 16 17 18 19 20 21 22 23" at bounding box center [868, 606] width 22 height 19
type input "8/18/2025, 8:00 AM"
click at [673, 451] on input "8/18/2025, 12:00 AM" at bounding box center [673, 452] width 210 height 19
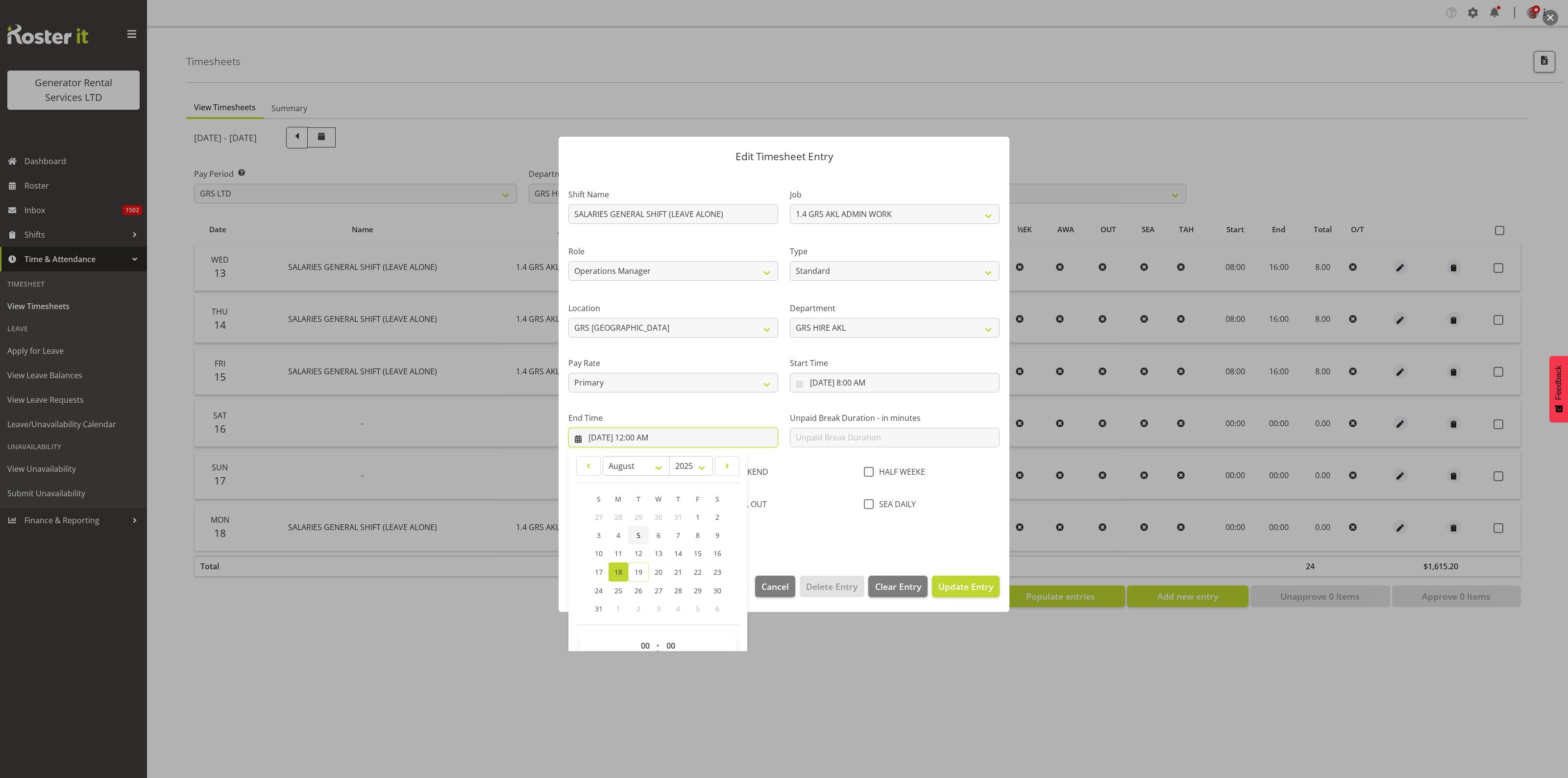
scroll to position [34, 0]
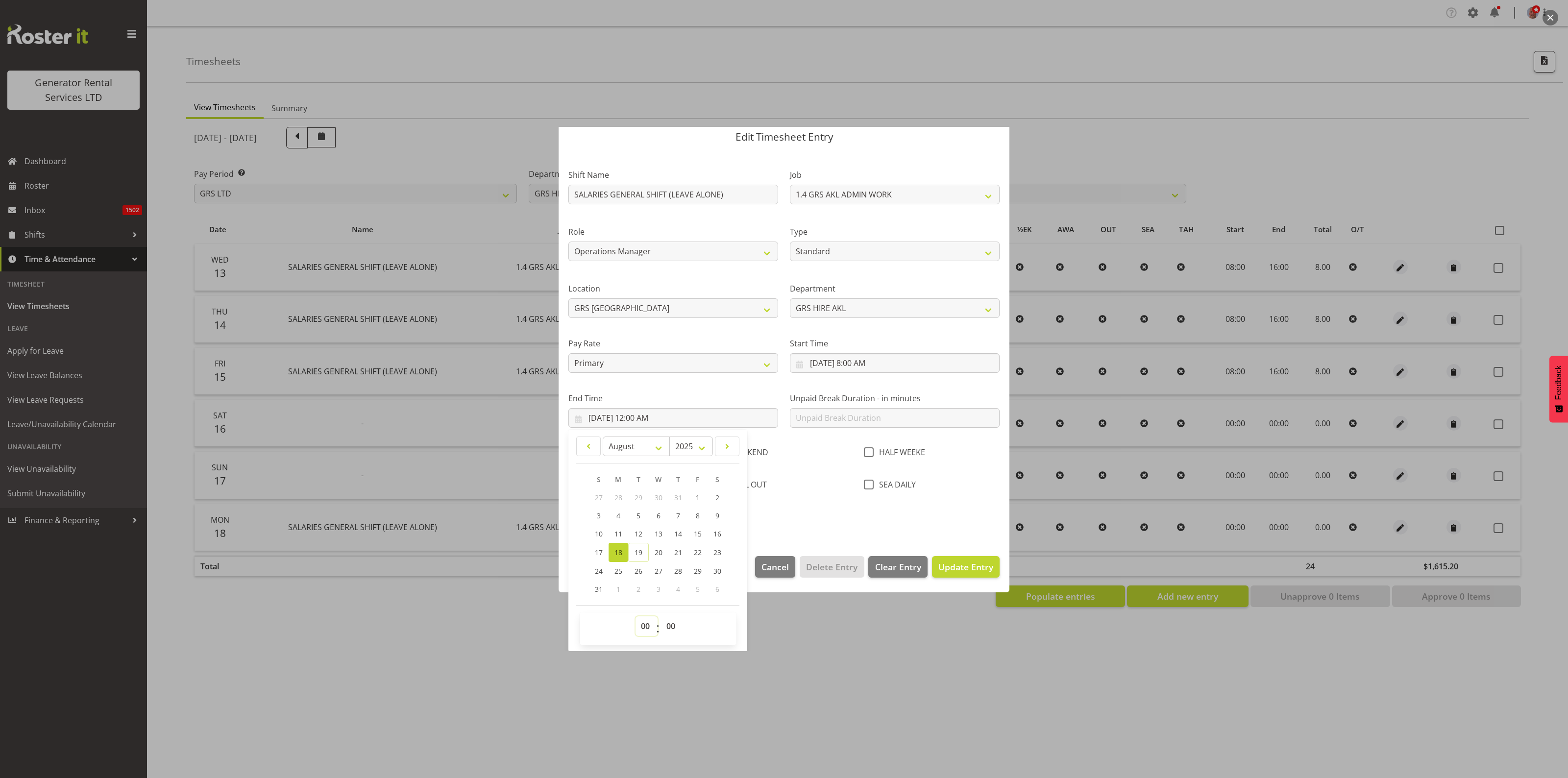
click at [645, 623] on select "00 01 02 03 04 05 06 07 08 09 10 11 12 13 14 15 16 17 18 19 20 21 22 23" at bounding box center [646, 626] width 22 height 19
select select "16"
click at [635, 617] on select "00 01 02 03 04 05 06 07 08 09 10 11 12 13 14 15 16 17 18 19 20 21 22 23" at bounding box center [646, 626] width 22 height 19
type input "8/18/2025, 4:00 PM"
click at [954, 564] on span "Update Entry" at bounding box center [966, 567] width 55 height 12
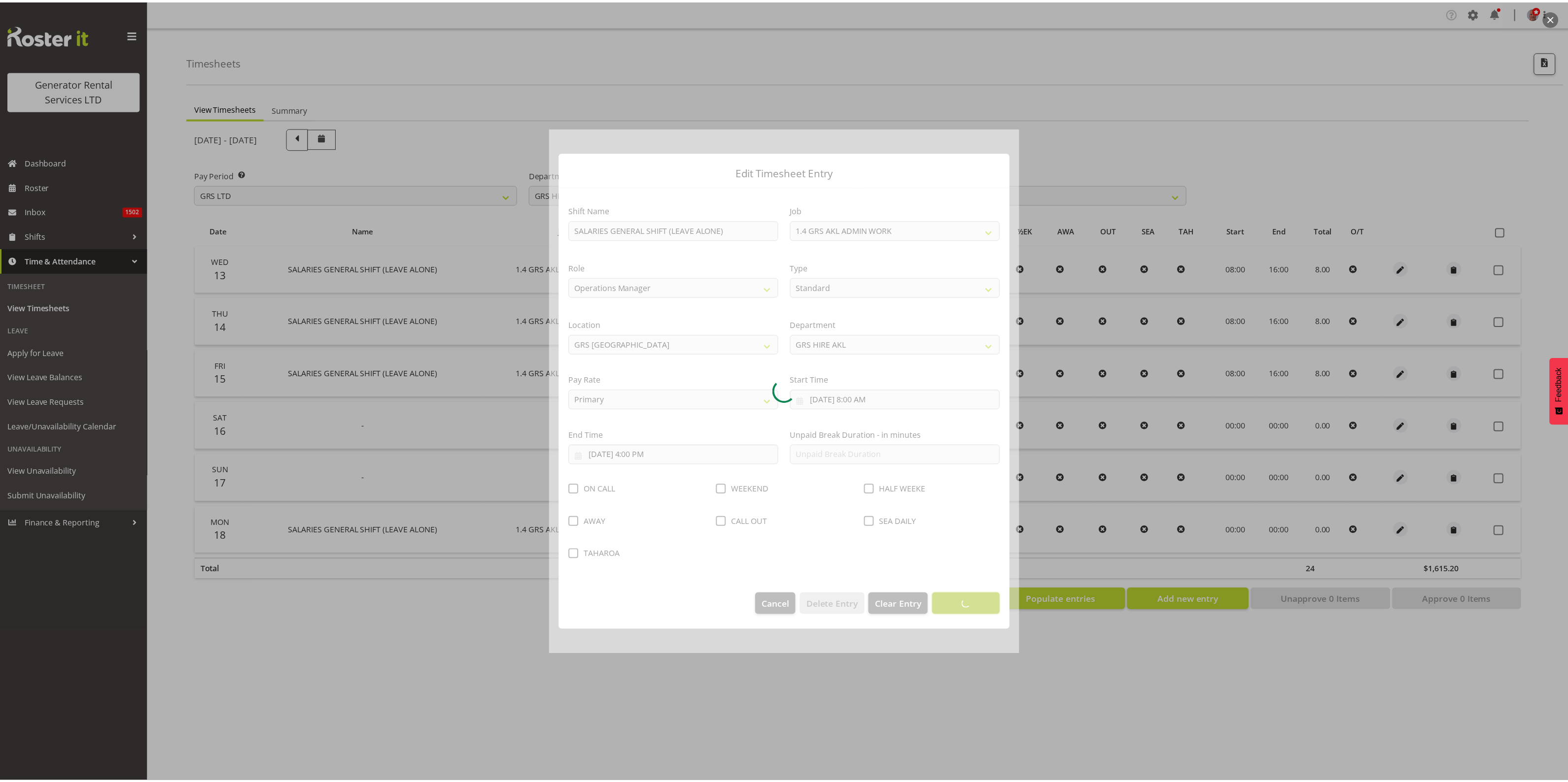
scroll to position [0, 0]
